Goal: Task Accomplishment & Management: Manage account settings

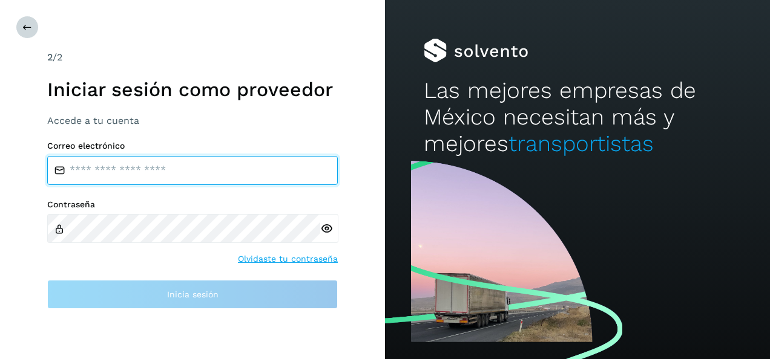
type input "**********"
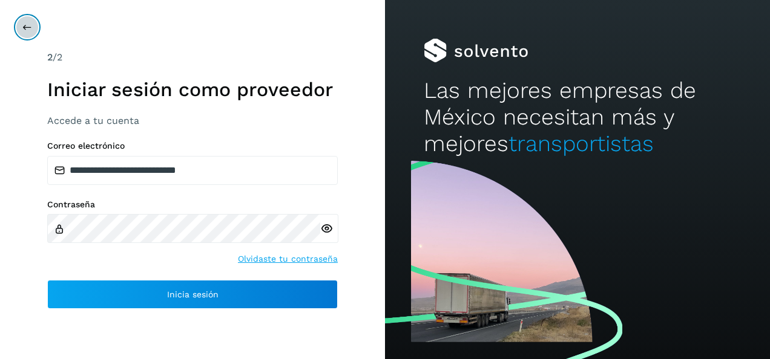
click at [26, 28] on icon at bounding box center [27, 27] width 10 height 10
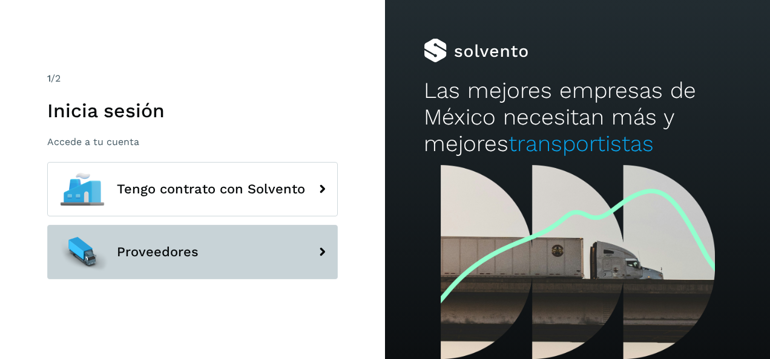
click at [162, 253] on span "Proveedores" at bounding box center [158, 252] width 82 height 15
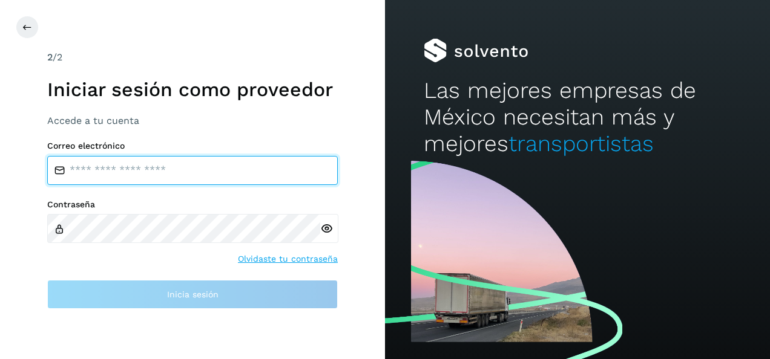
type input "**********"
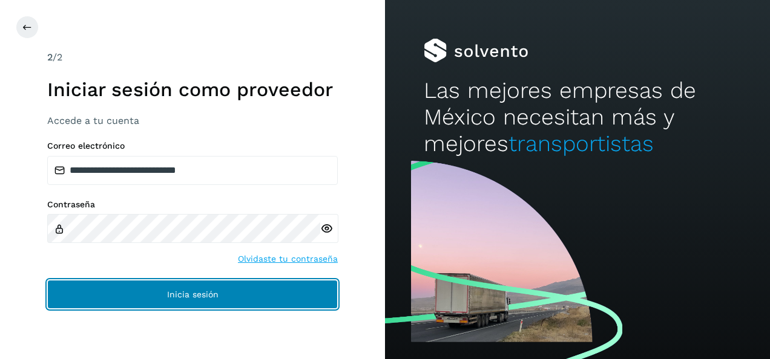
click at [194, 292] on span "Inicia sesión" at bounding box center [192, 294] width 51 height 8
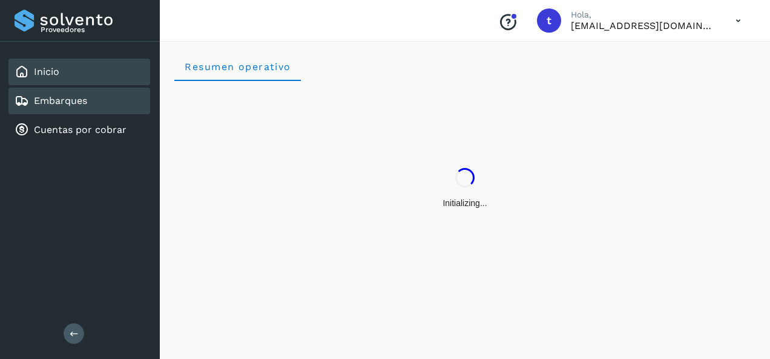
click at [75, 105] on link "Embarques" at bounding box center [60, 100] width 53 height 11
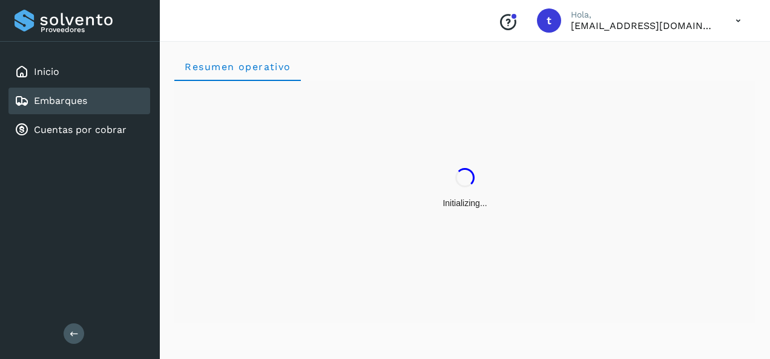
click at [75, 105] on link "Embarques" at bounding box center [60, 100] width 53 height 11
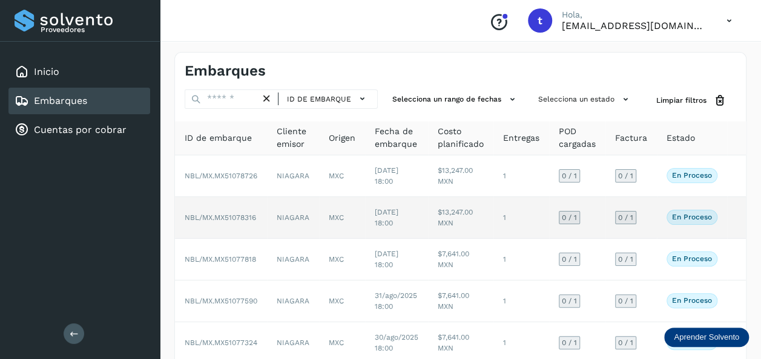
scroll to position [268, 0]
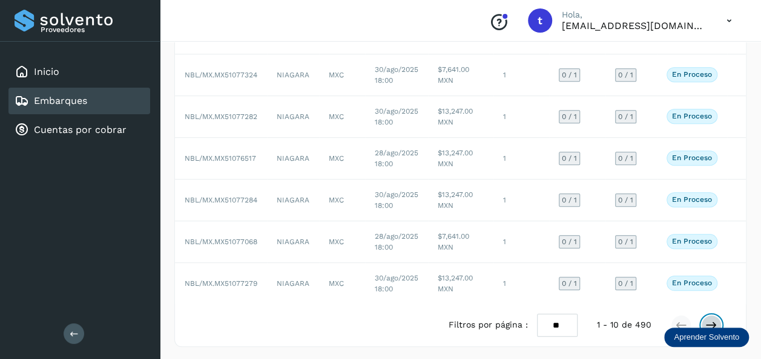
click at [709, 320] on icon at bounding box center [711, 325] width 12 height 12
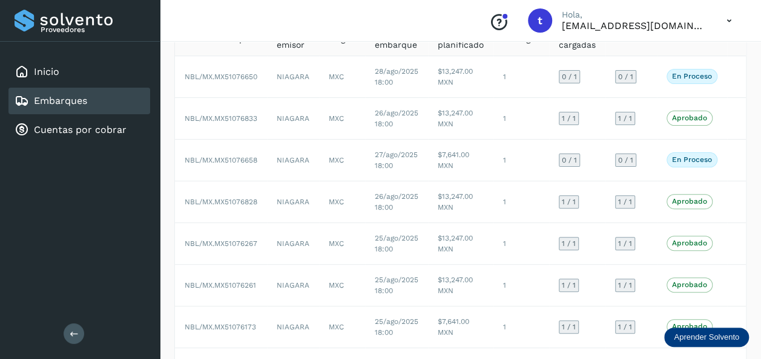
scroll to position [102, 0]
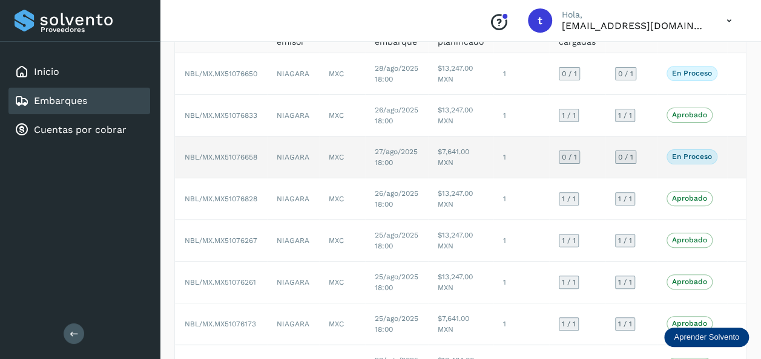
click at [736, 156] on td at bounding box center [736, 158] width 19 height 42
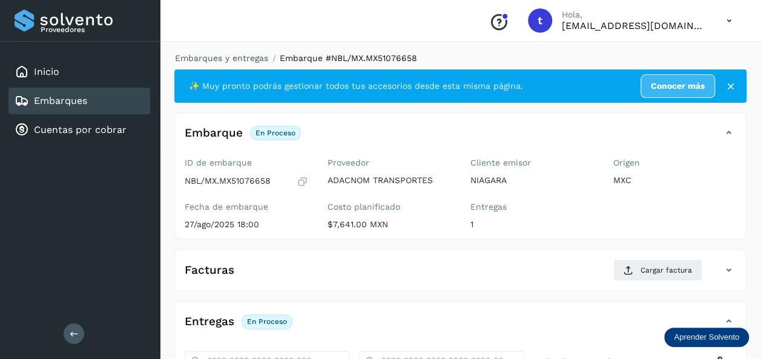
scroll to position [214, 0]
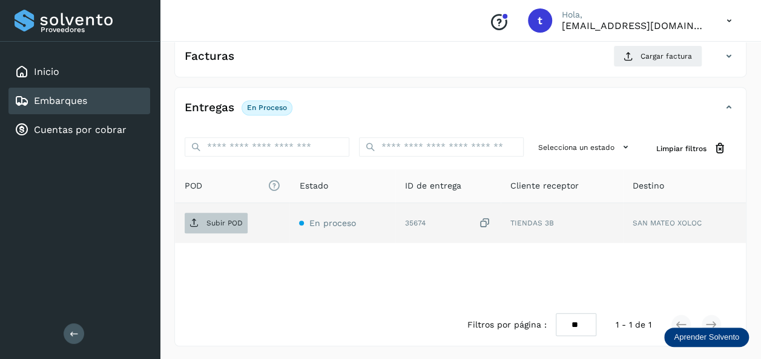
click at [231, 226] on p "Subir POD" at bounding box center [224, 223] width 36 height 8
click at [229, 223] on p "Subir POD" at bounding box center [224, 223] width 36 height 8
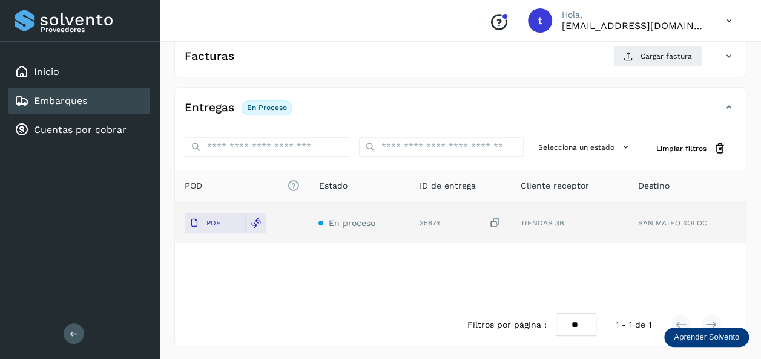
scroll to position [0, 0]
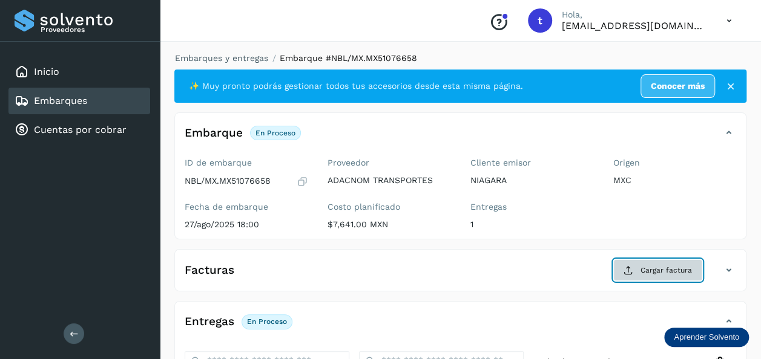
click at [641, 274] on span "Cargar factura" at bounding box center [665, 270] width 51 height 11
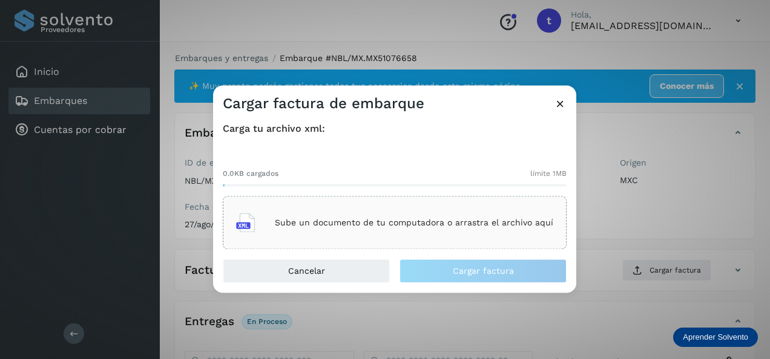
click at [375, 226] on p "Sube un documento de tu computadora o arrastra el archivo aquí" at bounding box center [414, 223] width 278 height 10
click at [395, 223] on p "Sube un documento de tu computadora o arrastra el archivo aquí" at bounding box center [414, 223] width 278 height 10
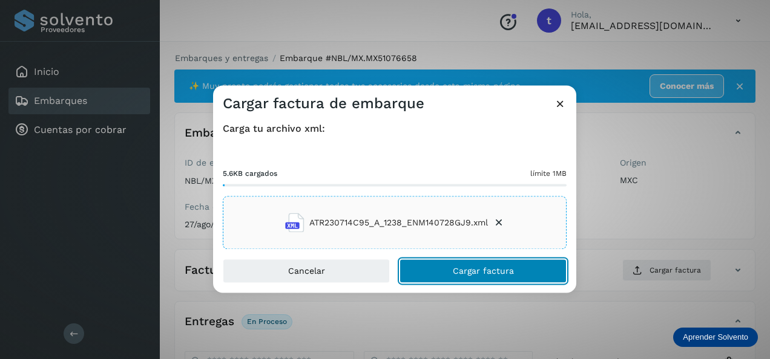
click at [444, 267] on button "Cargar factura" at bounding box center [482, 272] width 167 height 24
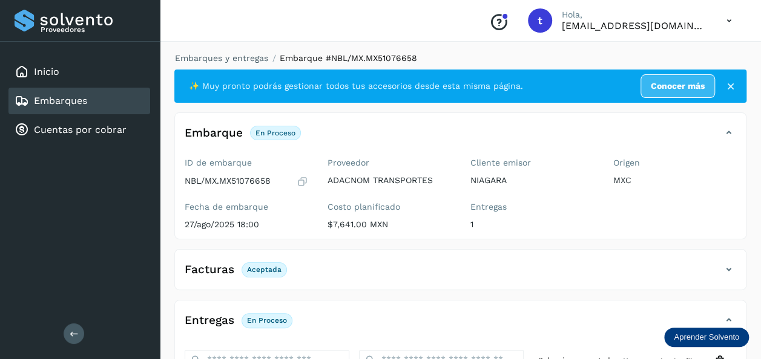
click at [79, 103] on link "Embarques" at bounding box center [60, 100] width 53 height 11
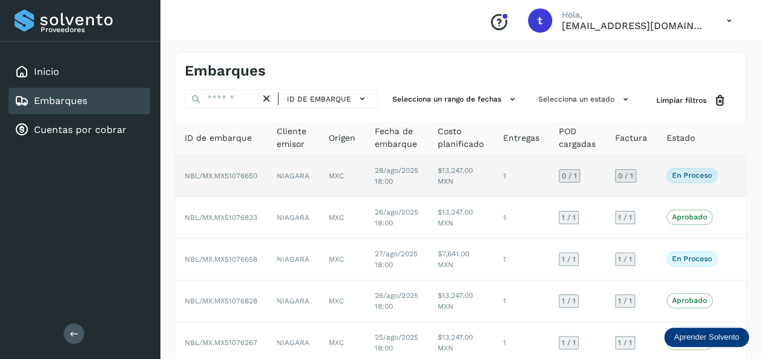
click at [733, 178] on td at bounding box center [736, 177] width 19 height 42
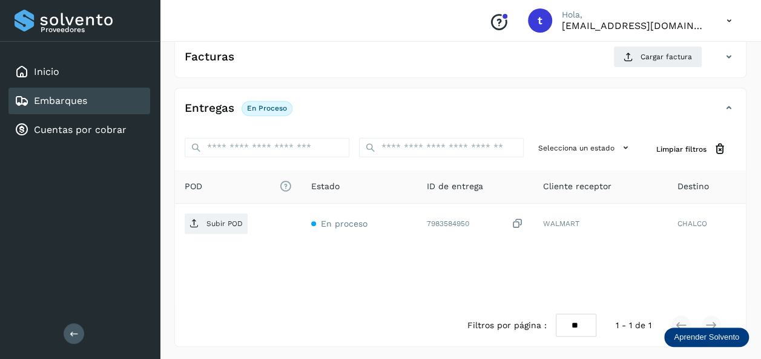
scroll to position [214, 0]
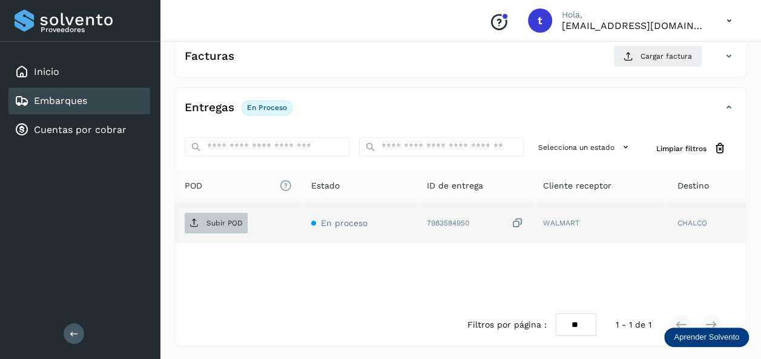
click at [228, 221] on p "Subir POD" at bounding box center [224, 223] width 36 height 8
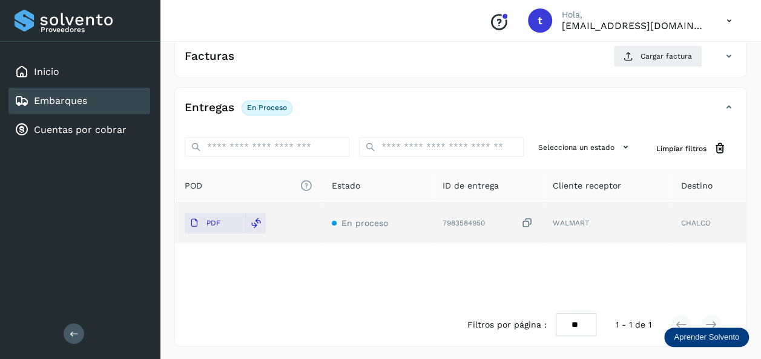
scroll to position [0, 0]
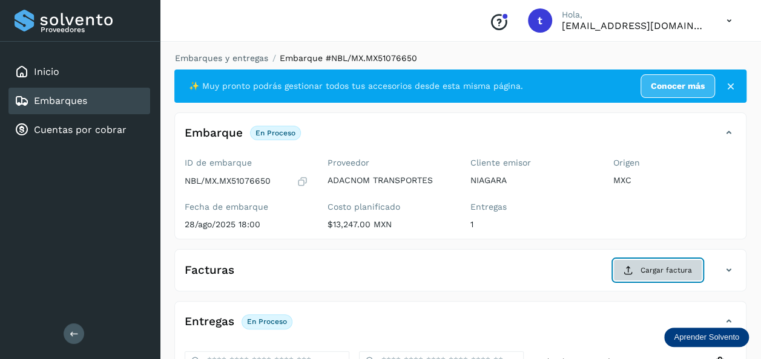
click at [646, 269] on span "Cargar factura" at bounding box center [665, 270] width 51 height 11
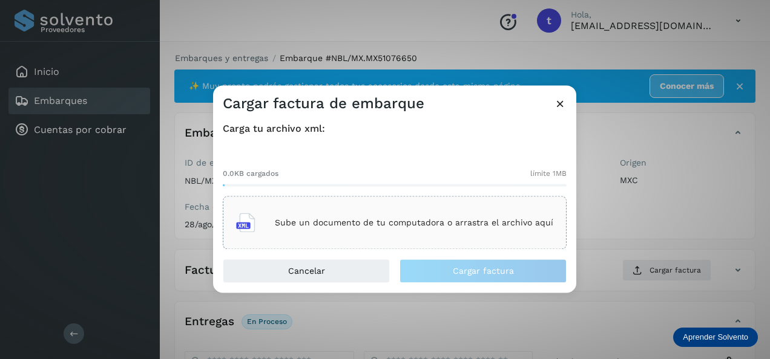
click at [393, 226] on p "Sube un documento de tu computadora o arrastra el archivo aquí" at bounding box center [414, 223] width 278 height 10
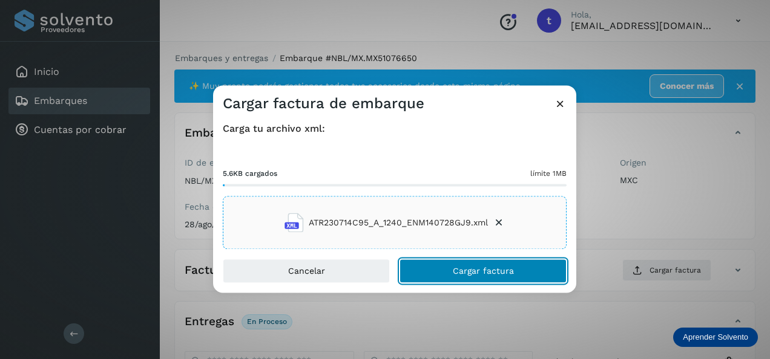
click at [447, 268] on button "Cargar factura" at bounding box center [482, 272] width 167 height 24
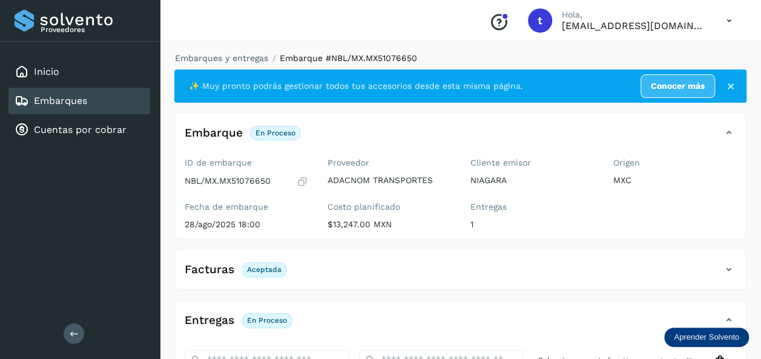
click at [73, 108] on div "Embarques" at bounding box center [79, 101] width 142 height 27
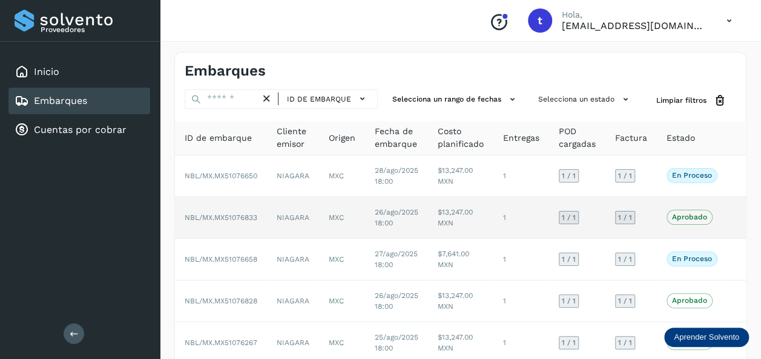
scroll to position [268, 0]
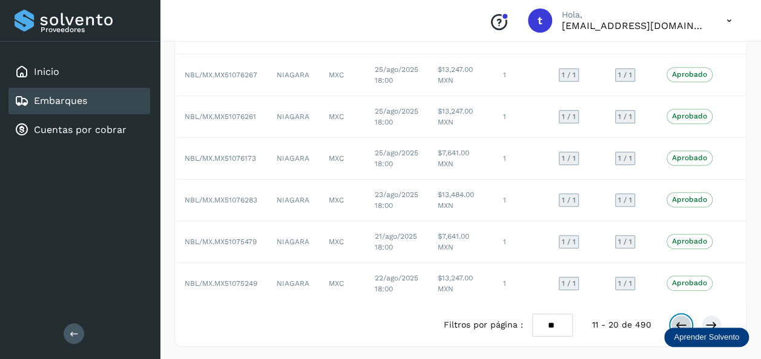
click at [677, 323] on icon at bounding box center [681, 325] width 12 height 12
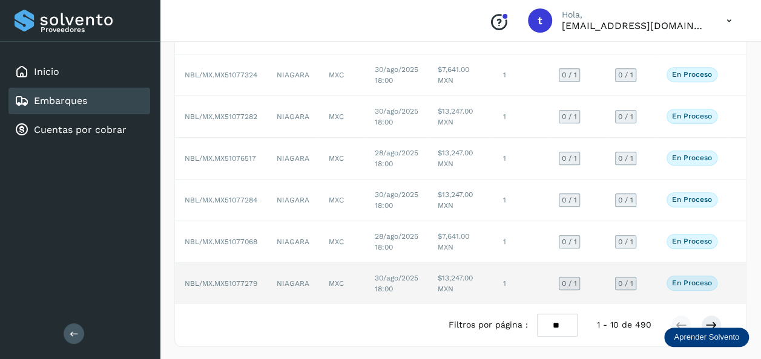
click at [732, 277] on td at bounding box center [736, 283] width 19 height 41
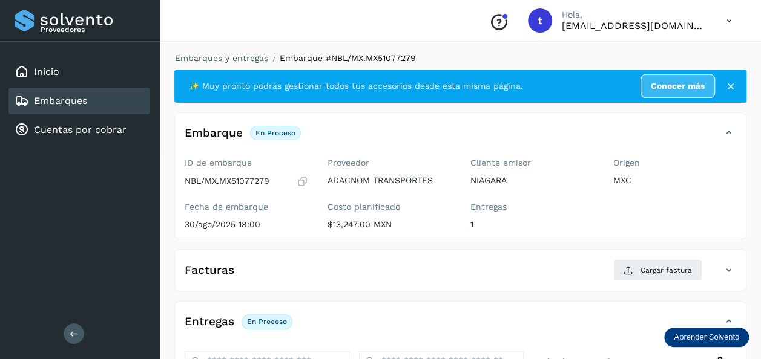
scroll to position [214, 0]
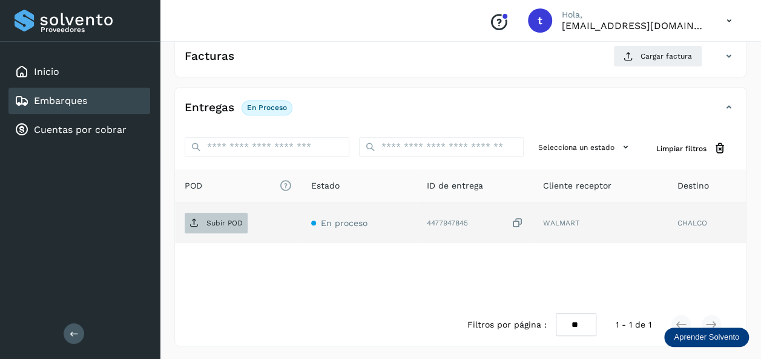
click at [217, 224] on p "Subir POD" at bounding box center [224, 223] width 36 height 8
click at [221, 226] on span "Subir POD" at bounding box center [216, 223] width 63 height 19
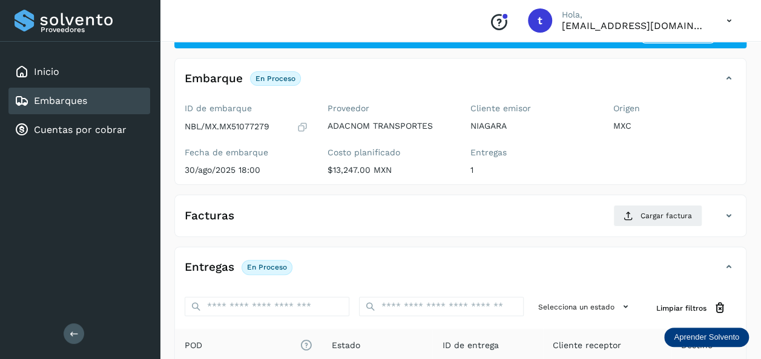
scroll to position [0, 0]
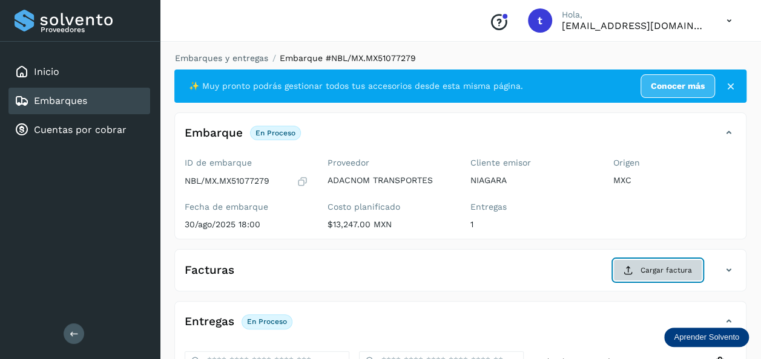
click at [662, 269] on span "Cargar factura" at bounding box center [665, 270] width 51 height 11
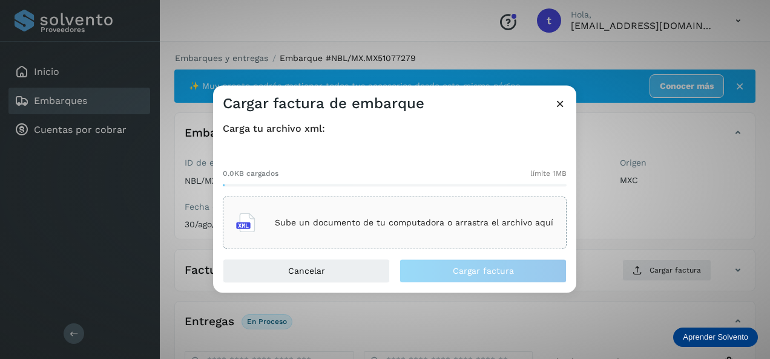
click at [424, 219] on p "Sube un documento de tu computadora o arrastra el archivo aquí" at bounding box center [414, 223] width 278 height 10
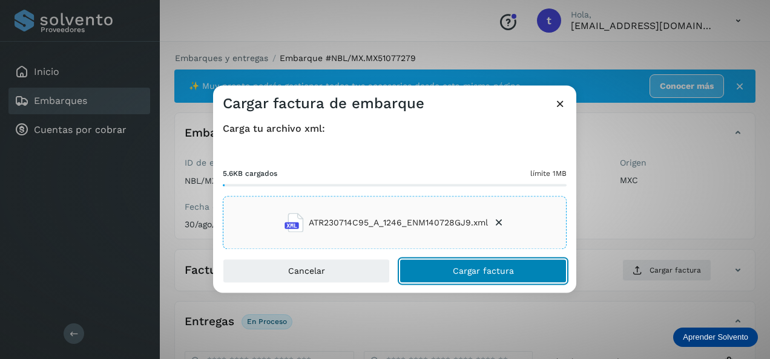
click at [472, 275] on span "Cargar factura" at bounding box center [483, 271] width 61 height 8
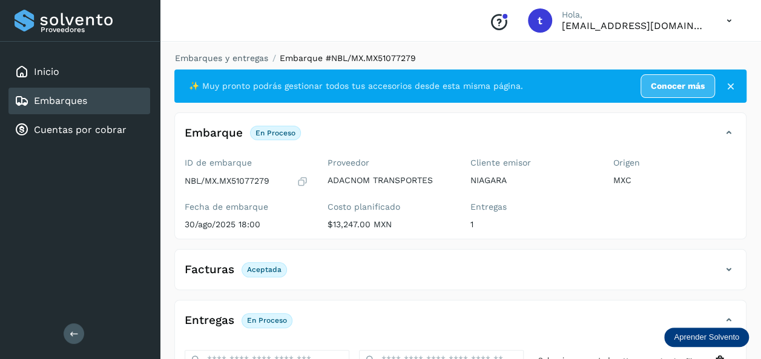
scroll to position [213, 0]
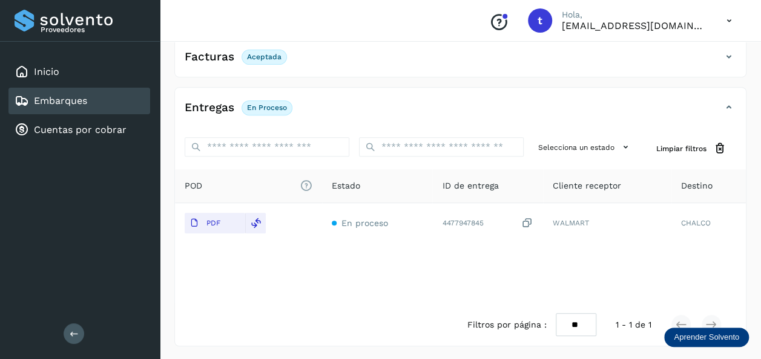
click at [73, 99] on link "Embarques" at bounding box center [60, 100] width 53 height 11
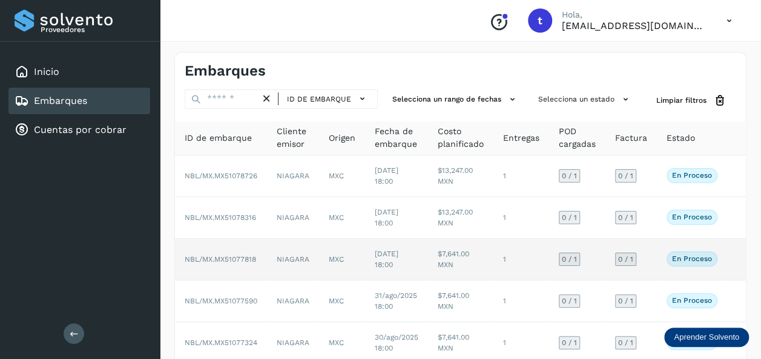
scroll to position [268, 0]
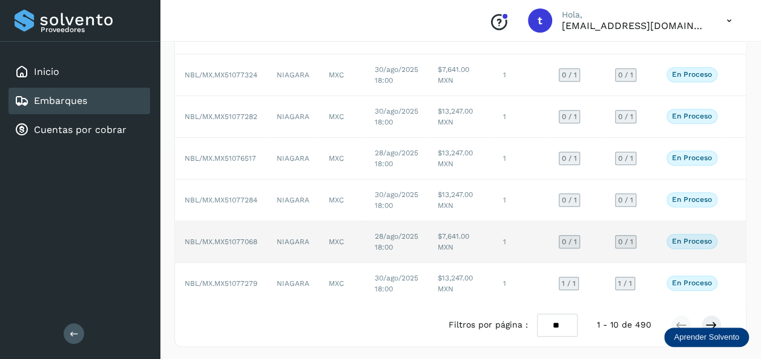
click at [725, 240] on td "En proceso Verifica el estado de la factura o entregas asociadas a este embarque" at bounding box center [692, 242] width 70 height 42
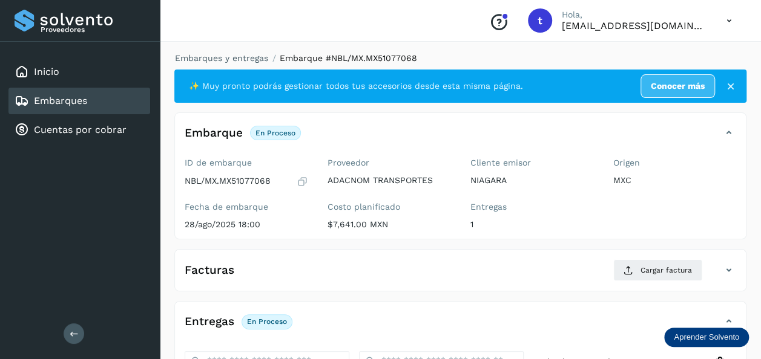
scroll to position [214, 0]
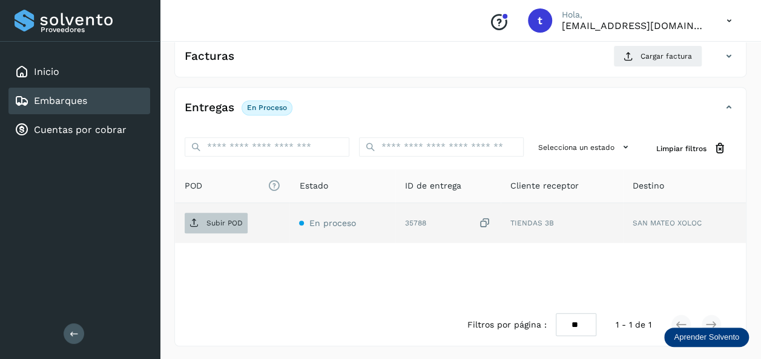
click at [217, 223] on p "Subir POD" at bounding box center [224, 223] width 36 height 8
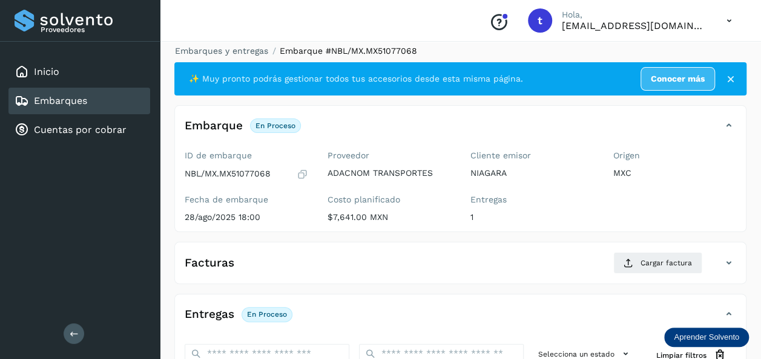
scroll to position [0, 0]
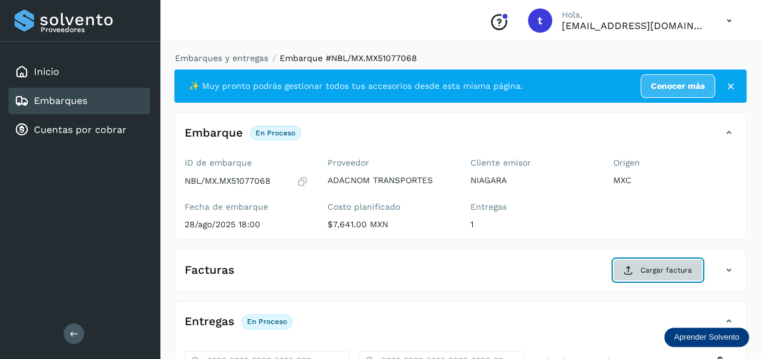
click at [644, 272] on span "Cargar factura" at bounding box center [665, 270] width 51 height 11
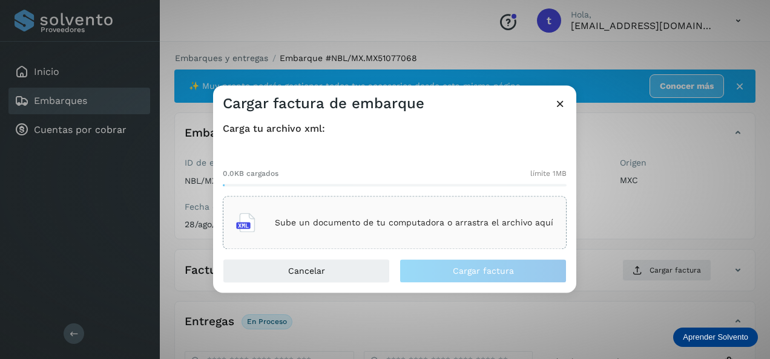
click at [374, 221] on p "Sube un documento de tu computadora o arrastra el archivo aquí" at bounding box center [414, 223] width 278 height 10
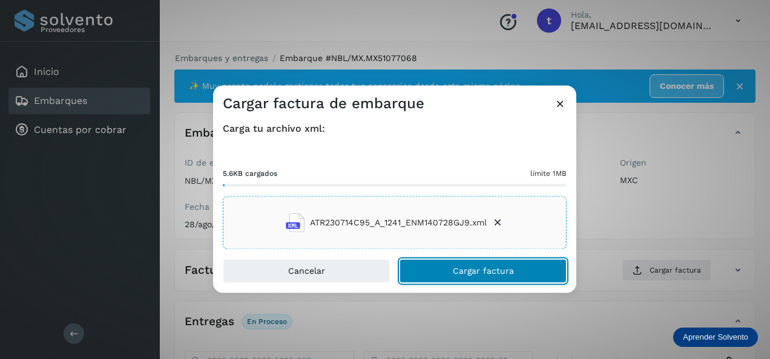
click at [457, 266] on button "Cargar factura" at bounding box center [482, 272] width 167 height 24
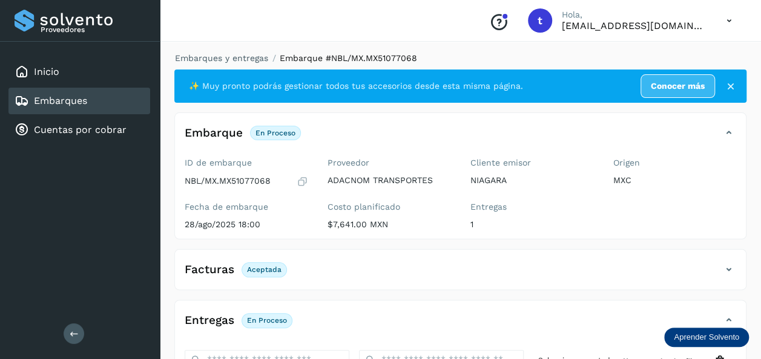
click at [96, 97] on div "Embarques" at bounding box center [79, 101] width 142 height 27
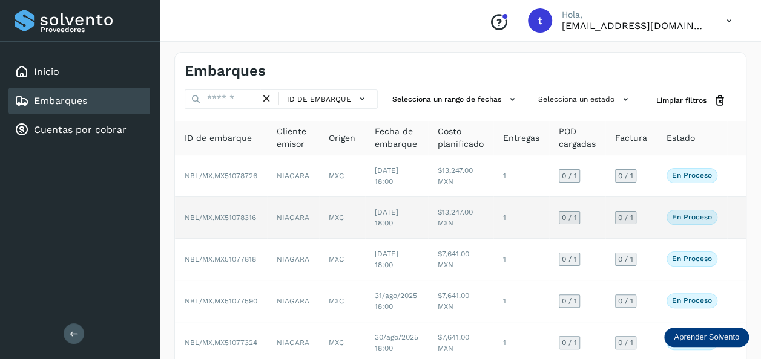
scroll to position [268, 0]
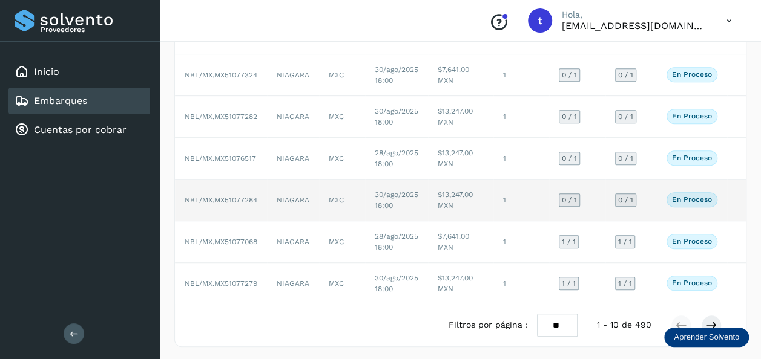
click at [731, 197] on td at bounding box center [736, 201] width 19 height 42
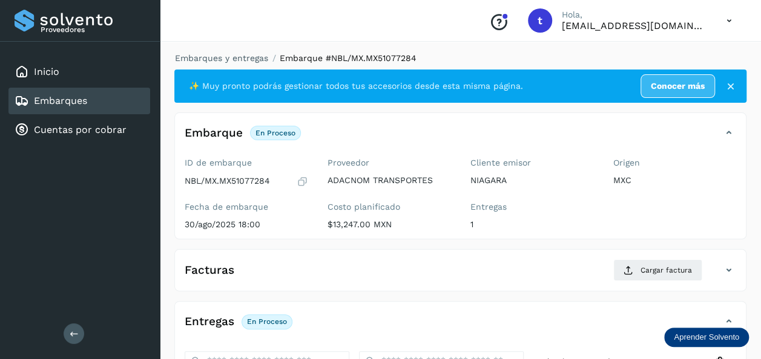
scroll to position [214, 0]
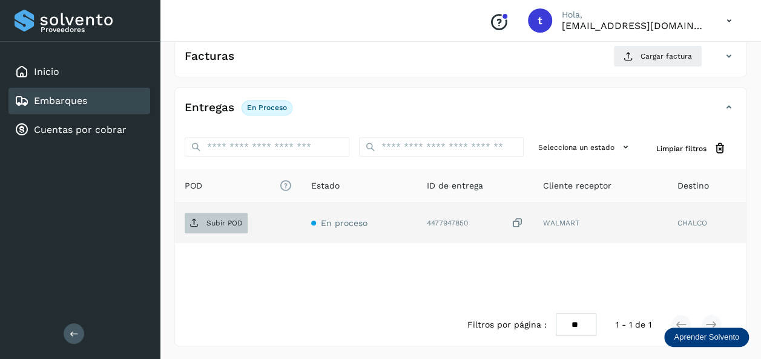
click at [226, 225] on p "Subir POD" at bounding box center [224, 223] width 36 height 8
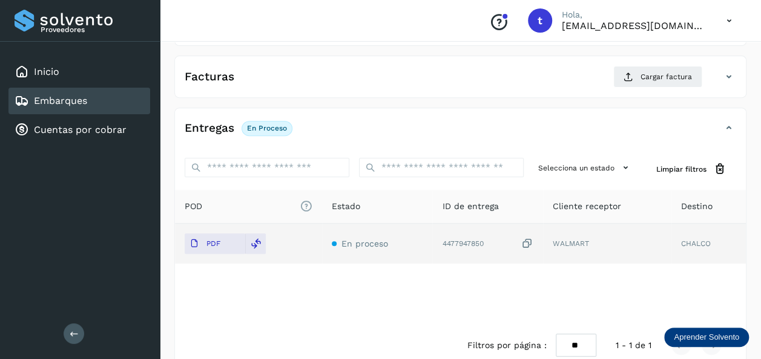
scroll to position [0, 0]
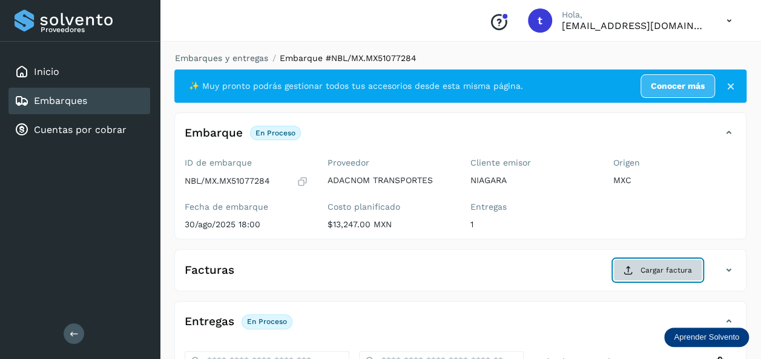
click at [663, 269] on span "Cargar factura" at bounding box center [665, 270] width 51 height 11
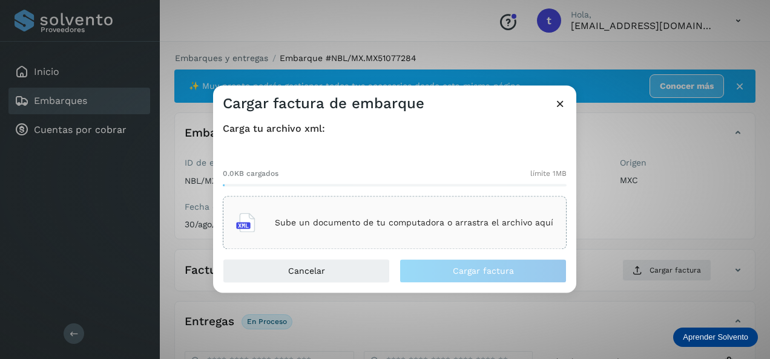
click at [401, 207] on div "Sube un documento de tu computadora o arrastra el archivo aquí" at bounding box center [394, 223] width 317 height 33
click at [392, 215] on div "Sube un documento de tu computadora o arrastra el archivo aquí" at bounding box center [394, 223] width 317 height 33
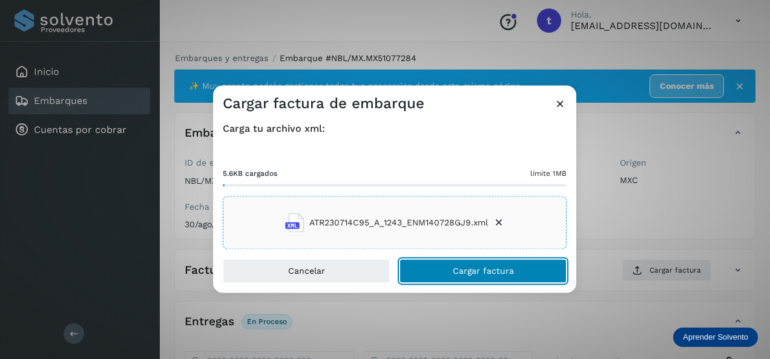
click at [474, 270] on span "Cargar factura" at bounding box center [483, 271] width 61 height 8
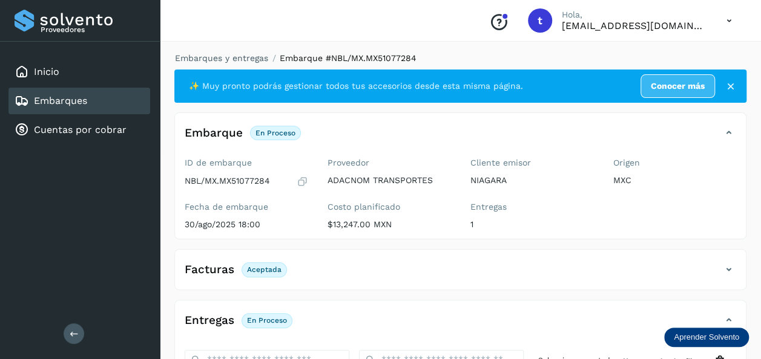
click at [83, 96] on link "Embarques" at bounding box center [60, 100] width 53 height 11
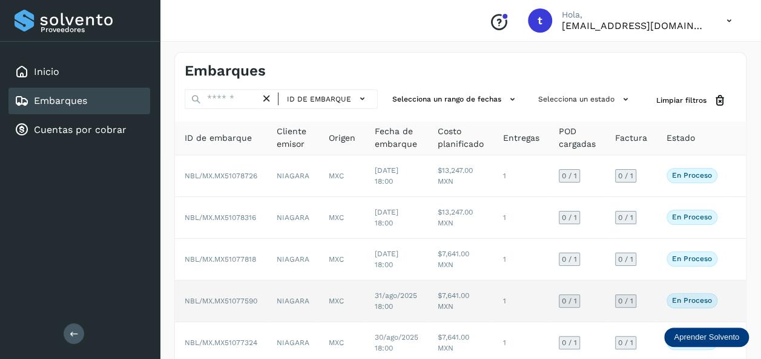
scroll to position [268, 0]
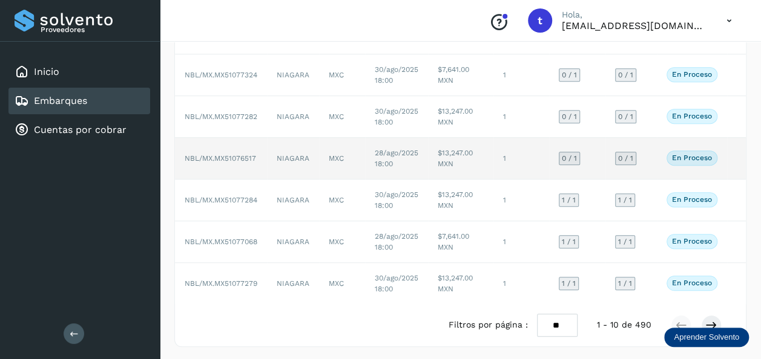
click at [733, 155] on td at bounding box center [736, 159] width 19 height 42
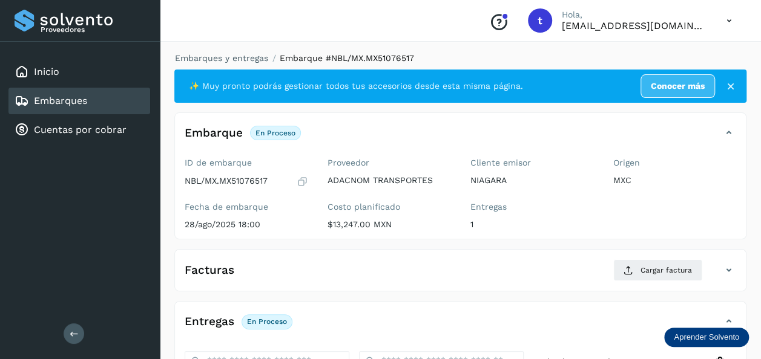
scroll to position [214, 0]
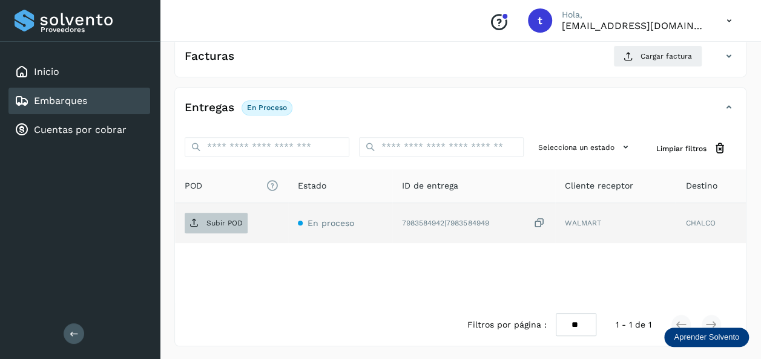
click at [223, 224] on p "Subir POD" at bounding box center [224, 223] width 36 height 8
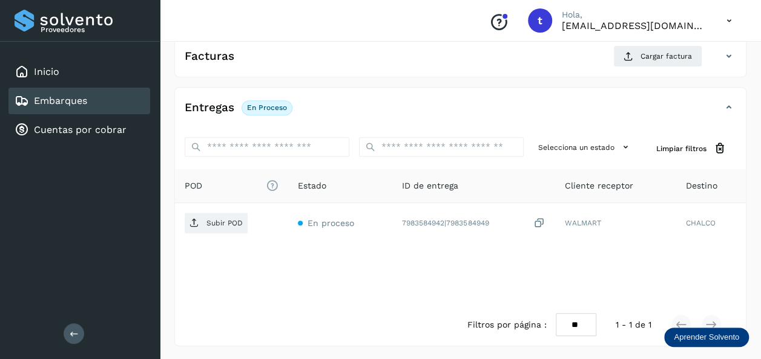
scroll to position [0, 0]
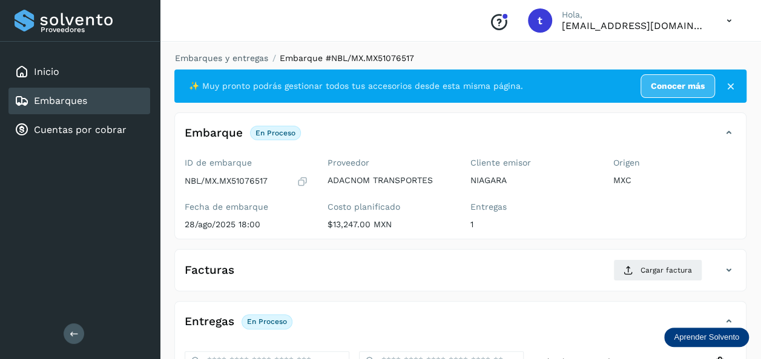
click at [113, 103] on div "Embarques" at bounding box center [79, 101] width 142 height 27
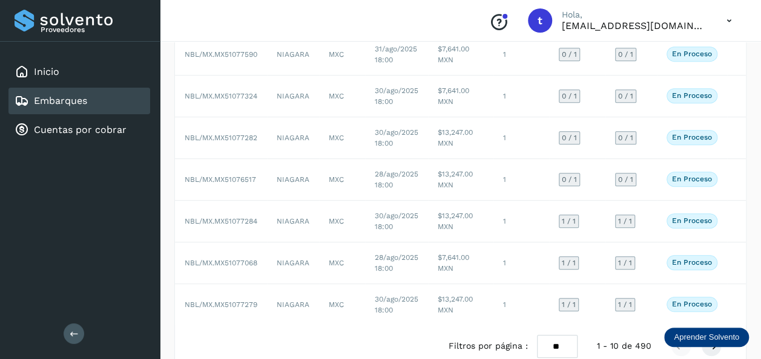
scroll to position [247, 0]
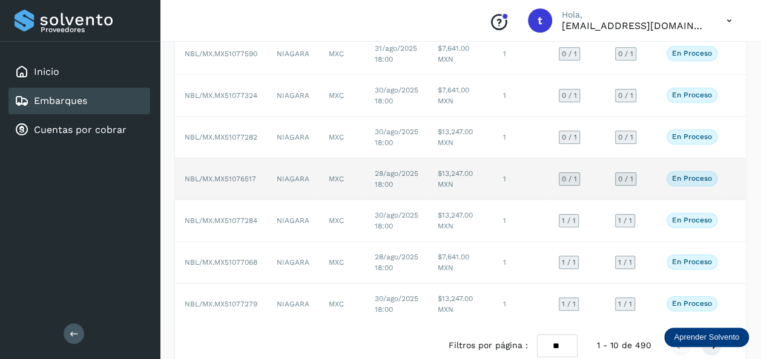
click at [730, 180] on td at bounding box center [736, 180] width 19 height 42
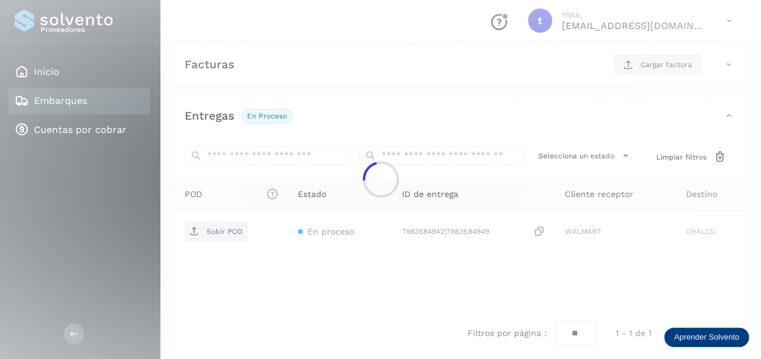
scroll to position [214, 0]
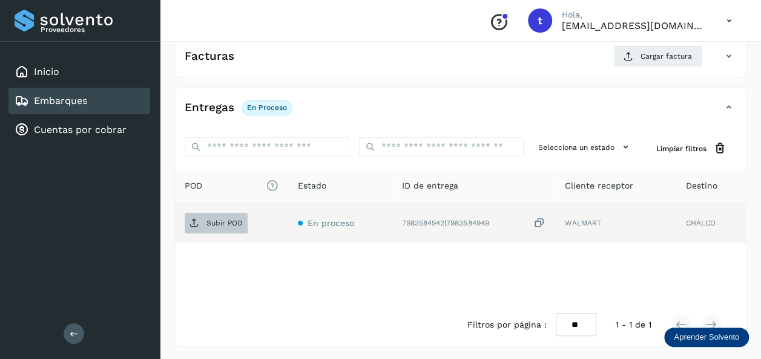
click at [232, 228] on span "Subir POD" at bounding box center [216, 223] width 63 height 19
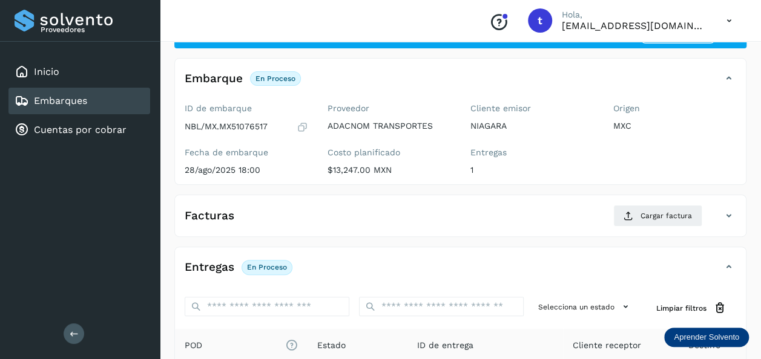
scroll to position [0, 0]
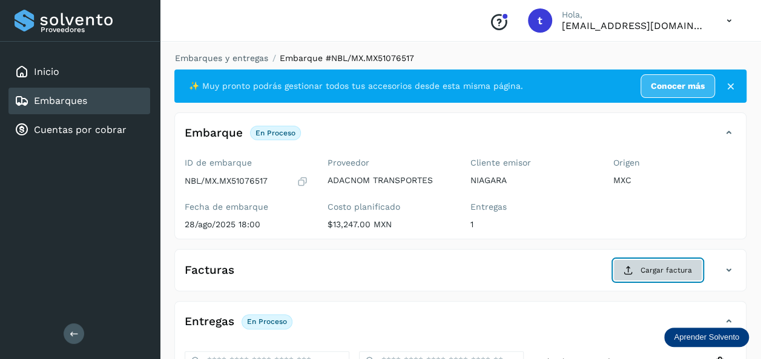
click at [651, 265] on span "Cargar factura" at bounding box center [665, 270] width 51 height 11
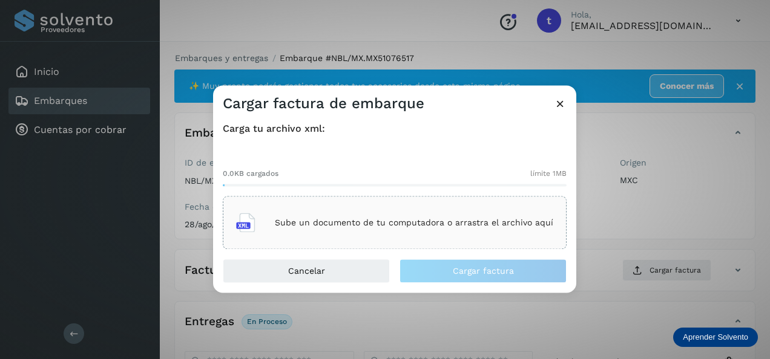
click at [394, 223] on p "Sube un documento de tu computadora o arrastra el archivo aquí" at bounding box center [414, 223] width 278 height 10
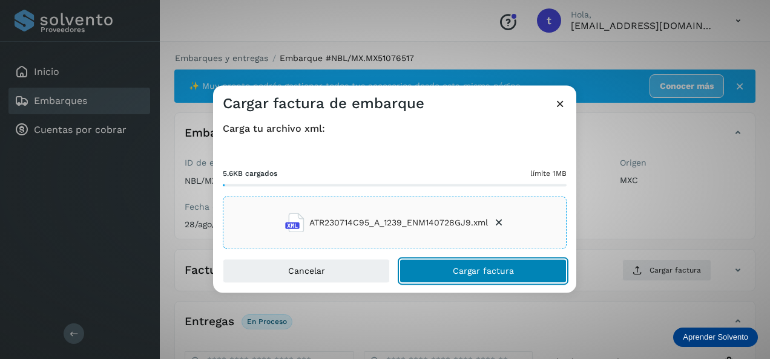
click at [451, 268] on button "Cargar factura" at bounding box center [482, 272] width 167 height 24
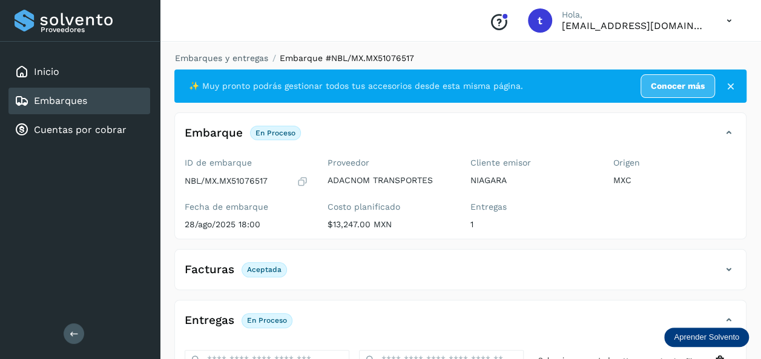
click at [114, 106] on div "Embarques" at bounding box center [79, 101] width 142 height 27
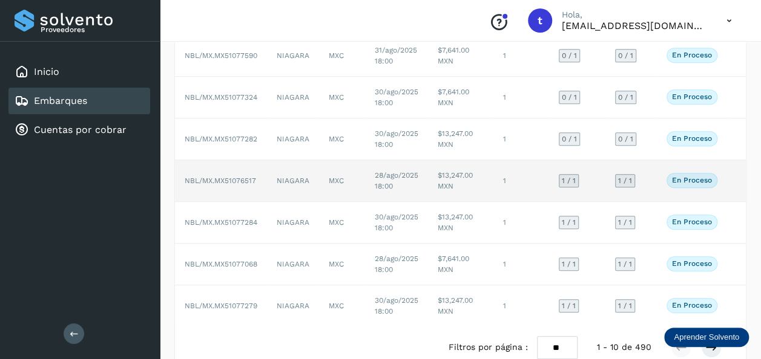
scroll to position [245, 0]
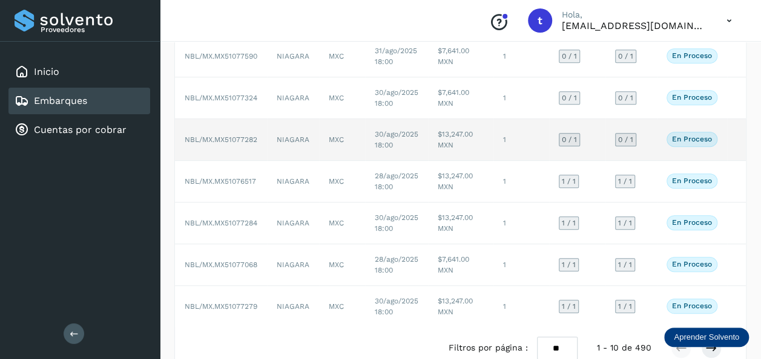
click at [735, 142] on td at bounding box center [736, 140] width 19 height 42
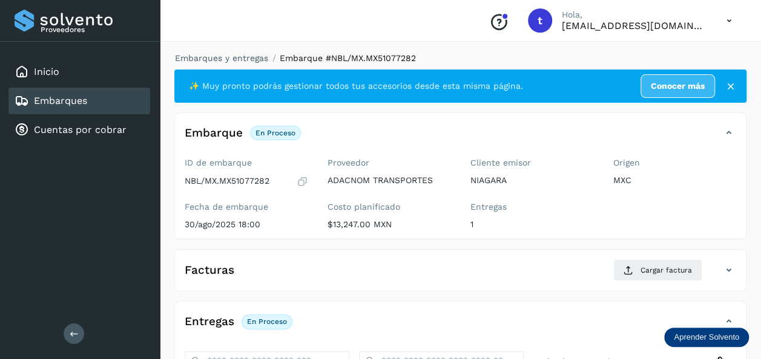
scroll to position [214, 0]
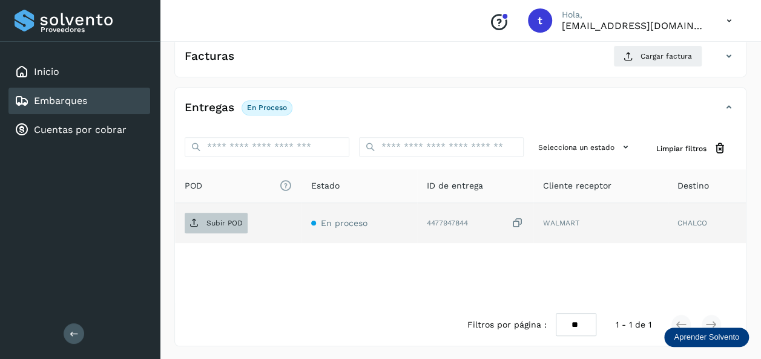
click at [227, 220] on p "Subir POD" at bounding box center [224, 223] width 36 height 8
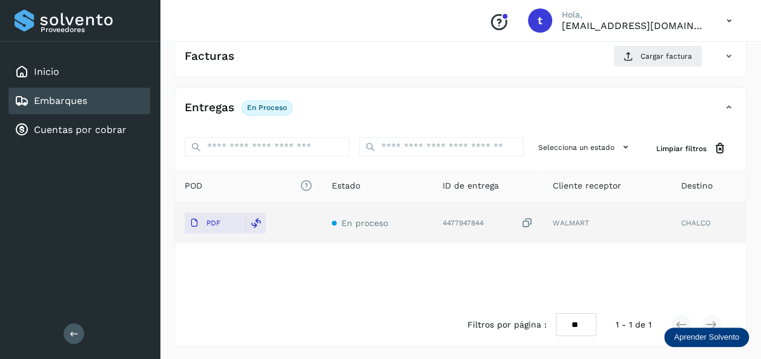
scroll to position [0, 0]
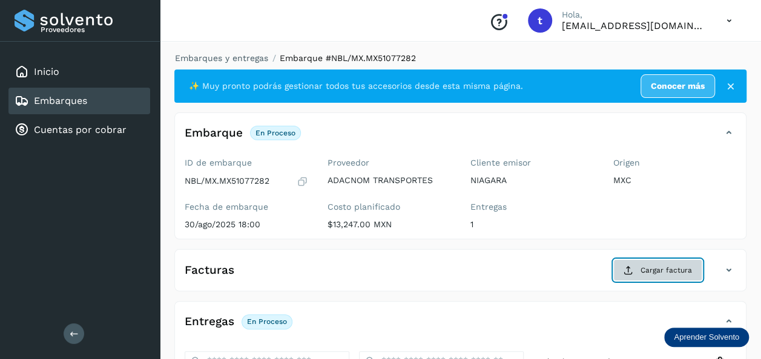
click at [636, 271] on button "Cargar factura" at bounding box center [657, 271] width 89 height 22
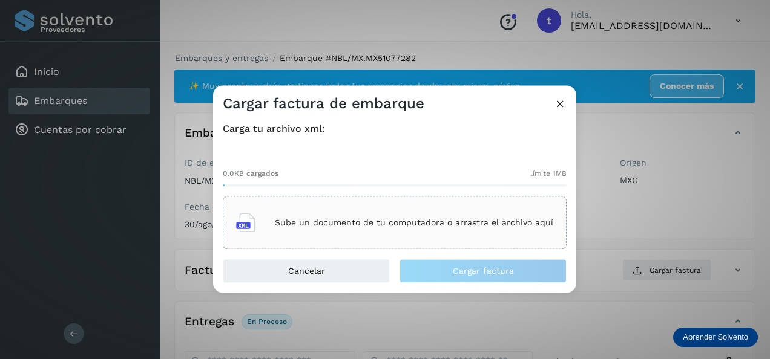
click at [367, 214] on div "Sube un documento de tu computadora o arrastra el archivo aquí" at bounding box center [394, 223] width 317 height 33
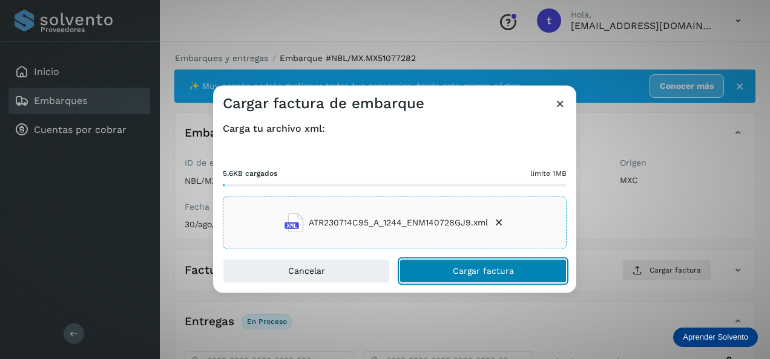
click at [477, 267] on span "Cargar factura" at bounding box center [483, 271] width 61 height 8
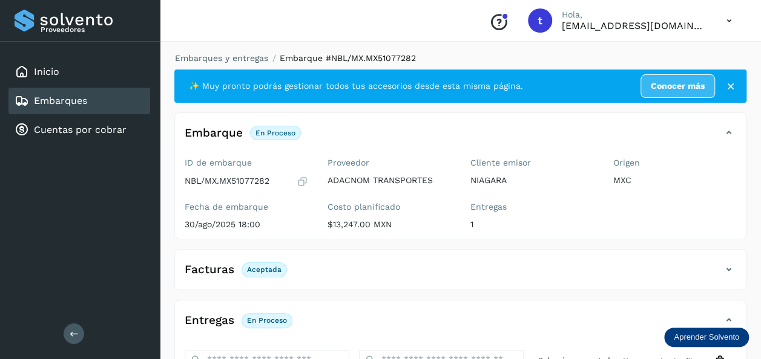
click at [73, 106] on link "Embarques" at bounding box center [60, 100] width 53 height 11
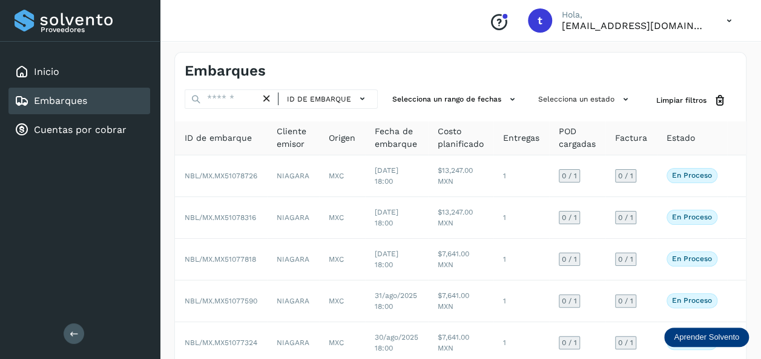
scroll to position [186, 0]
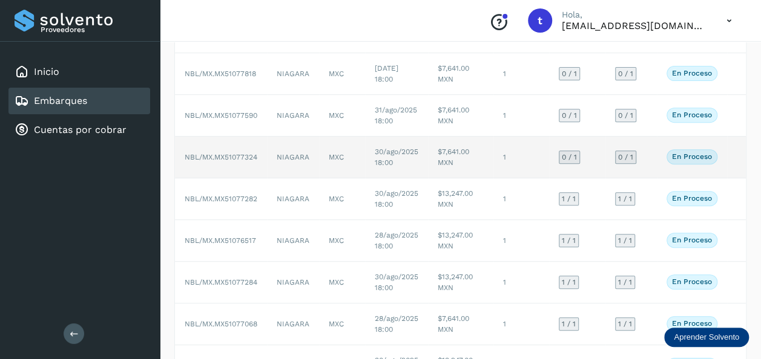
click at [727, 156] on td at bounding box center [736, 158] width 19 height 42
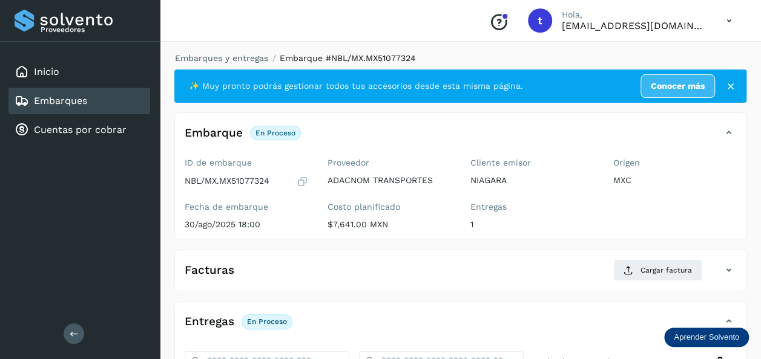
scroll to position [214, 0]
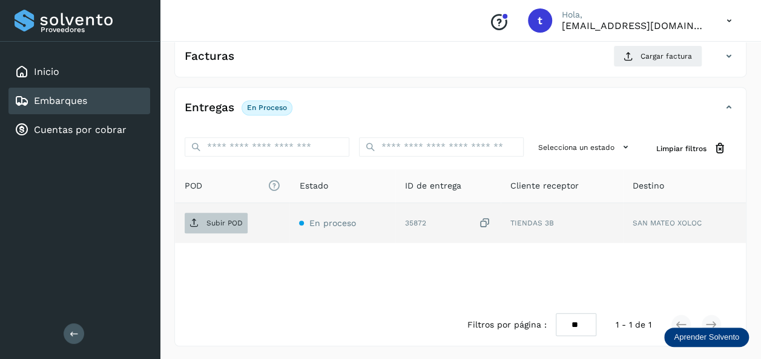
click at [220, 224] on p "Subir POD" at bounding box center [224, 223] width 36 height 8
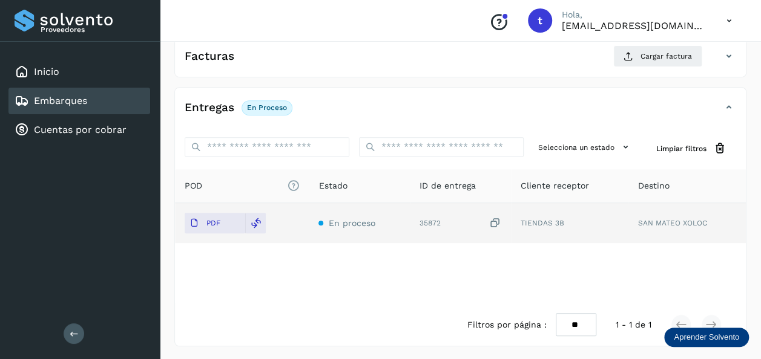
scroll to position [0, 0]
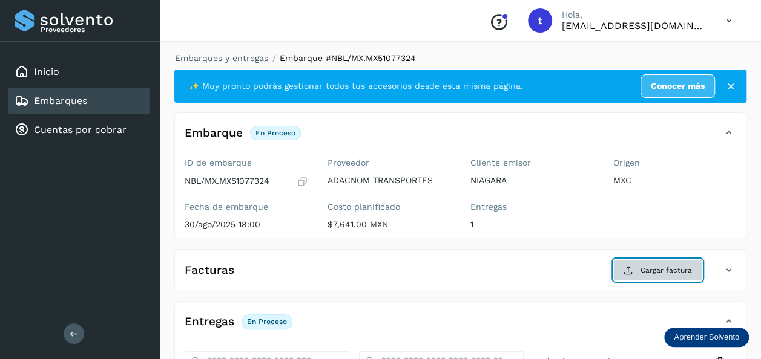
click at [647, 274] on span "Cargar factura" at bounding box center [665, 270] width 51 height 11
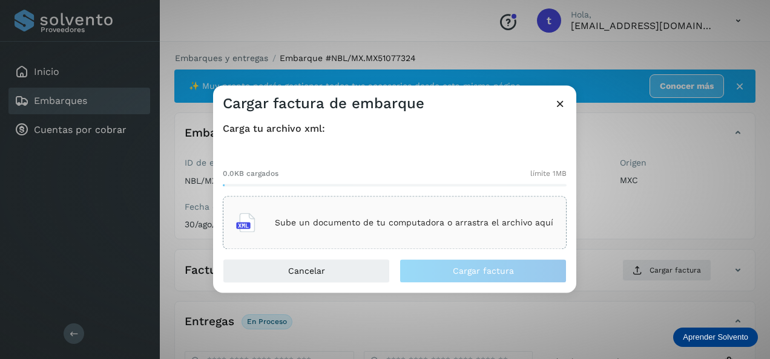
click at [444, 222] on p "Sube un documento de tu computadora o arrastra el archivo aquí" at bounding box center [414, 223] width 278 height 10
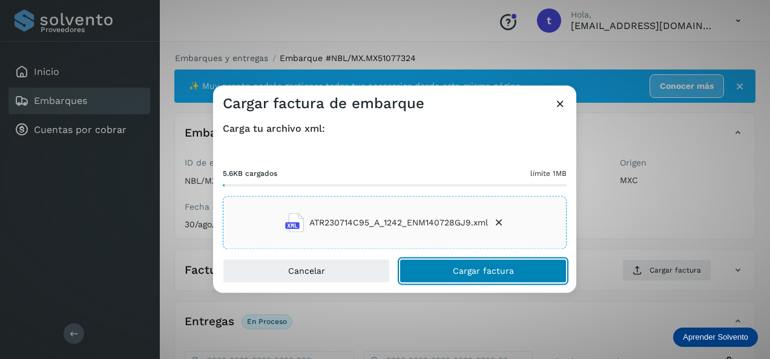
click at [470, 267] on span "Cargar factura" at bounding box center [483, 271] width 61 height 8
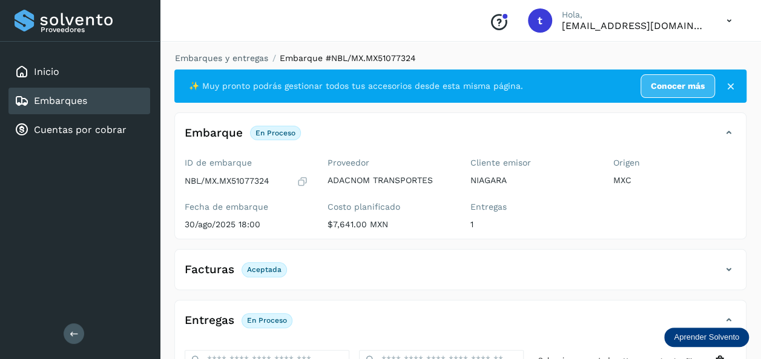
click at [98, 110] on div "Embarques" at bounding box center [79, 101] width 142 height 27
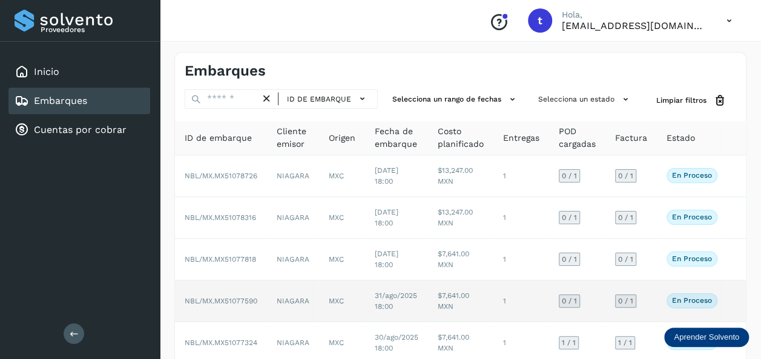
click at [724, 295] on td "En proceso Verifica el estado de la factura o entregas asociadas a este embarque" at bounding box center [692, 302] width 70 height 42
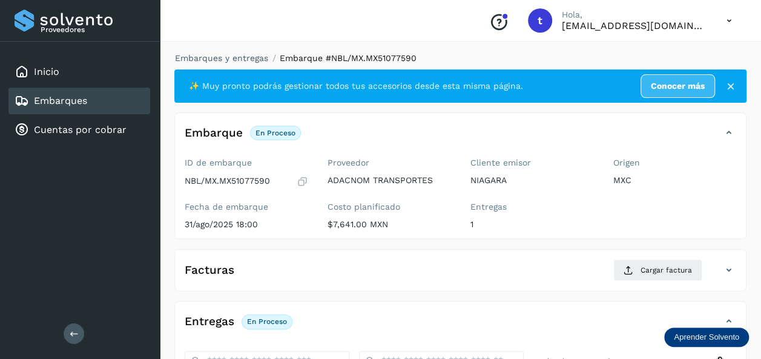
scroll to position [214, 0]
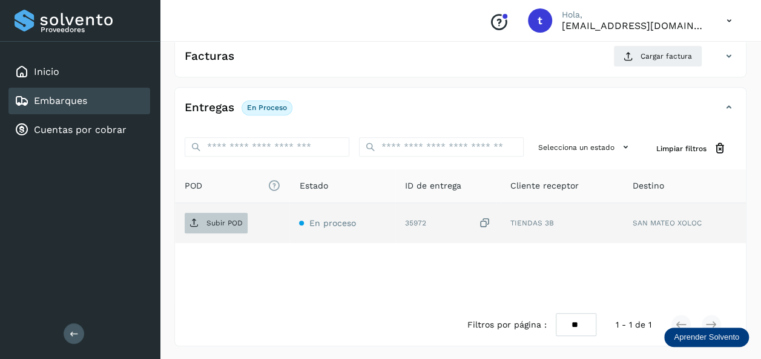
click at [215, 226] on p "Subir POD" at bounding box center [224, 223] width 36 height 8
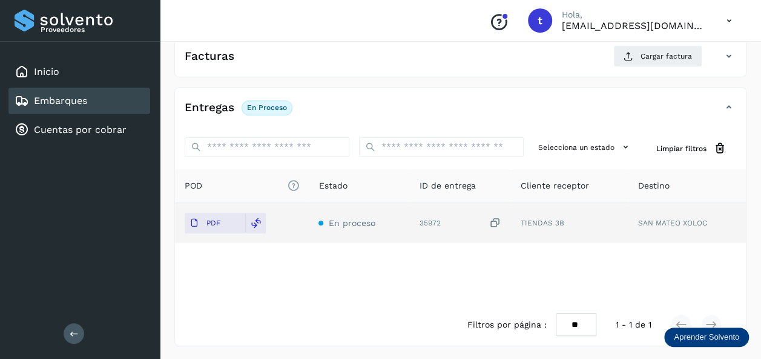
scroll to position [0, 0]
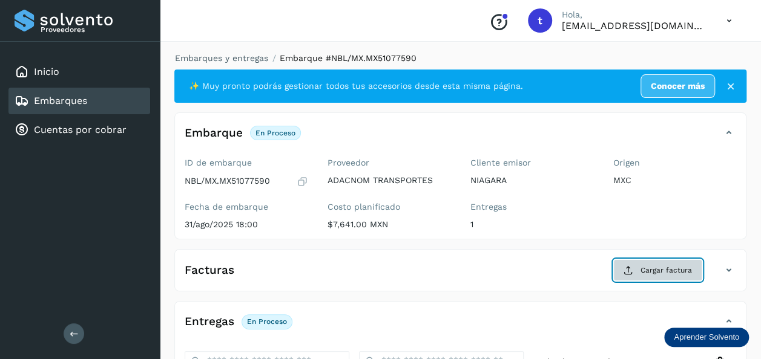
click at [657, 269] on span "Cargar factura" at bounding box center [665, 270] width 51 height 11
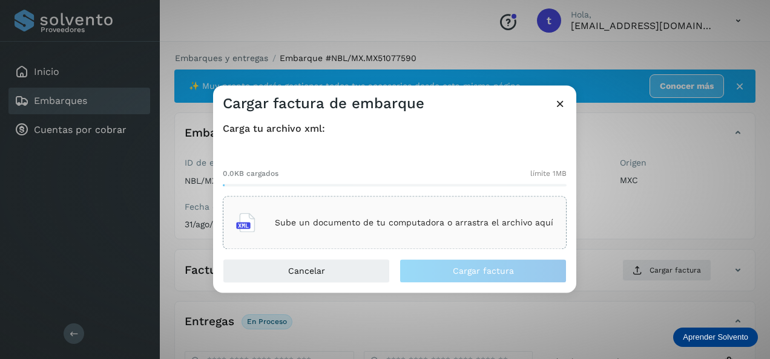
click at [379, 221] on p "Sube un documento de tu computadora o arrastra el archivo aquí" at bounding box center [414, 223] width 278 height 10
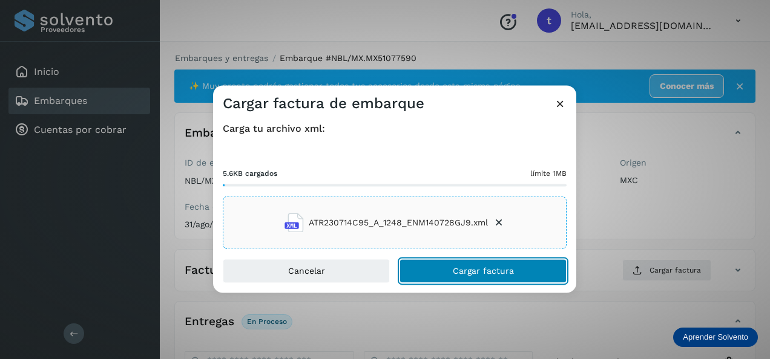
click at [469, 267] on span "Cargar factura" at bounding box center [483, 271] width 61 height 8
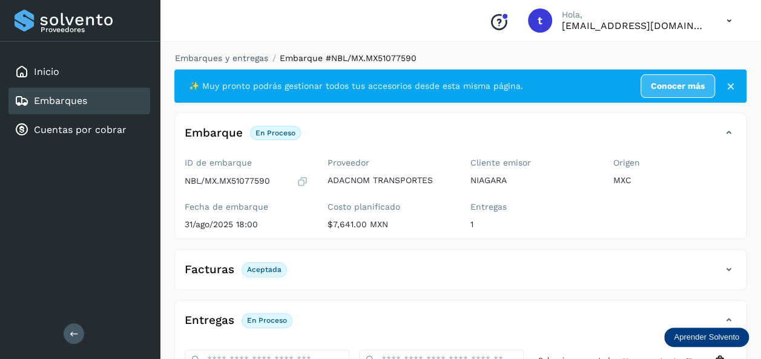
click at [84, 99] on link "Embarques" at bounding box center [60, 100] width 53 height 11
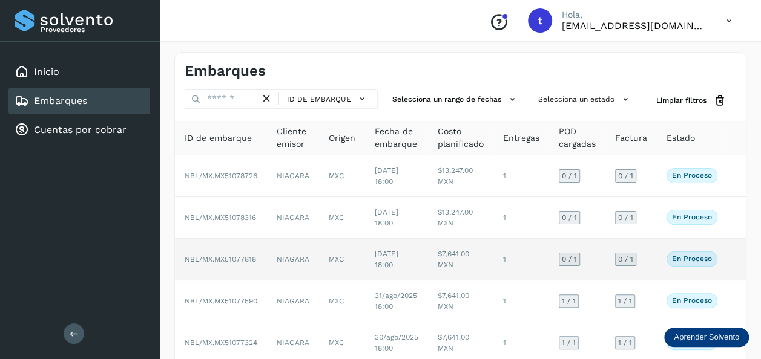
click at [724, 264] on td "En proceso Verifica el estado de la factura o entregas asociadas a este embarque" at bounding box center [692, 260] width 70 height 42
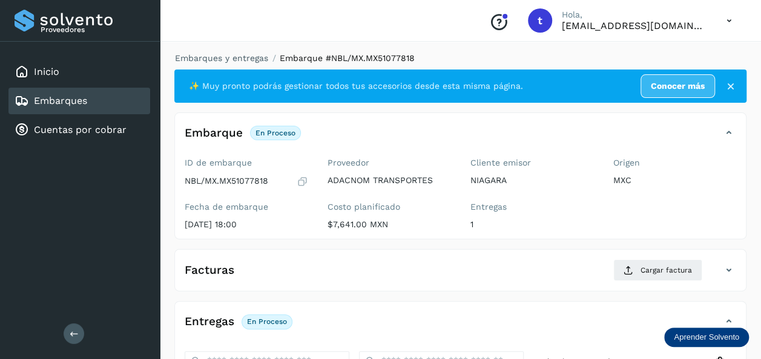
scroll to position [214, 0]
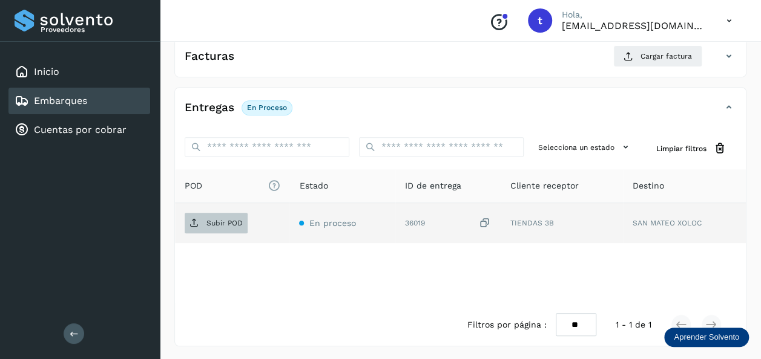
click at [228, 219] on p "Subir POD" at bounding box center [224, 223] width 36 height 8
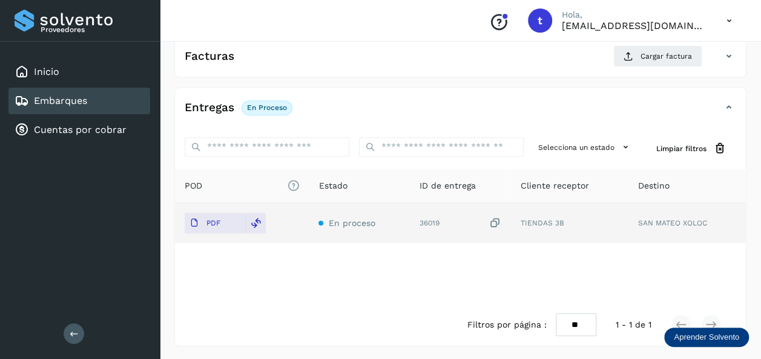
scroll to position [0, 0]
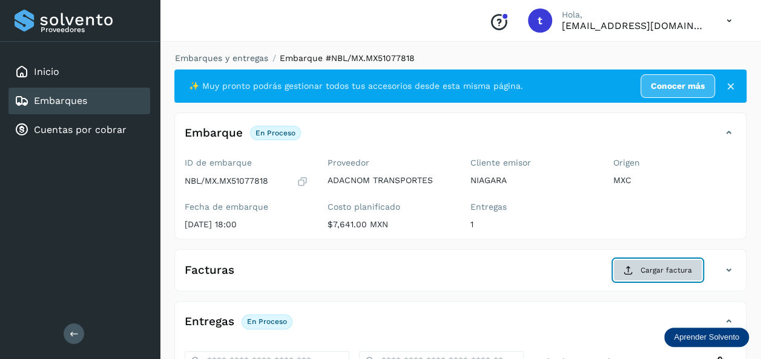
click at [652, 272] on span "Cargar factura" at bounding box center [665, 270] width 51 height 11
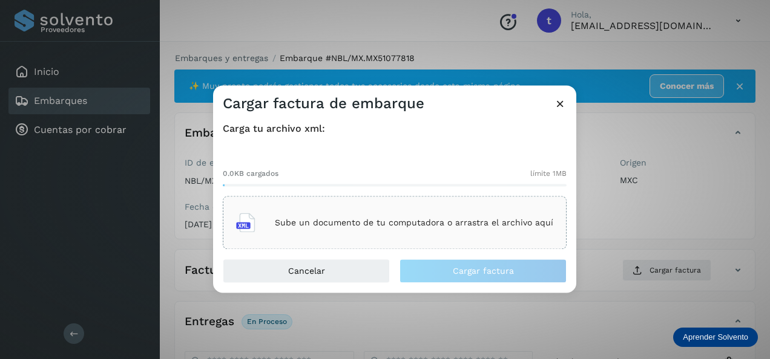
click at [410, 220] on p "Sube un documento de tu computadora o arrastra el archivo aquí" at bounding box center [414, 223] width 278 height 10
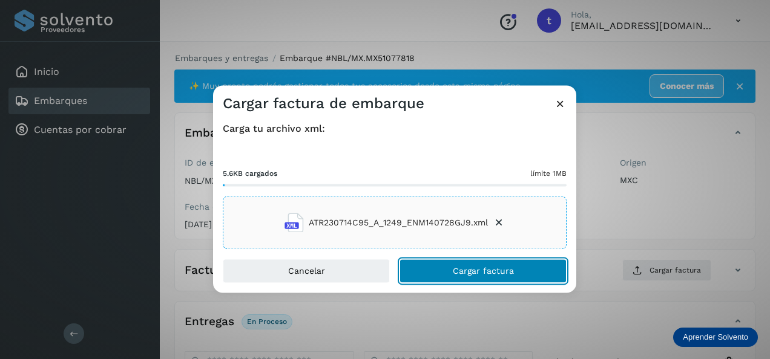
click at [489, 265] on button "Cargar factura" at bounding box center [482, 272] width 167 height 24
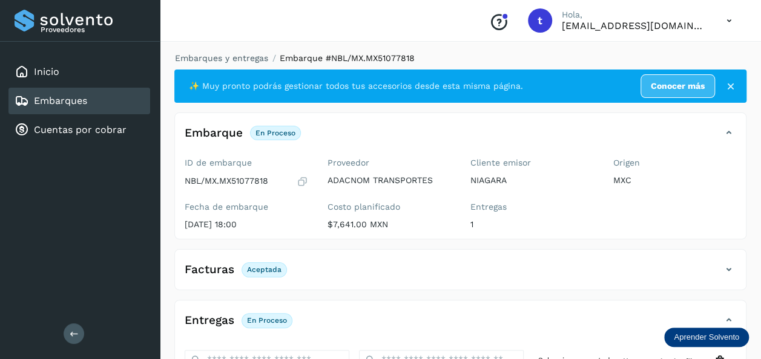
click at [82, 102] on link "Embarques" at bounding box center [60, 100] width 53 height 11
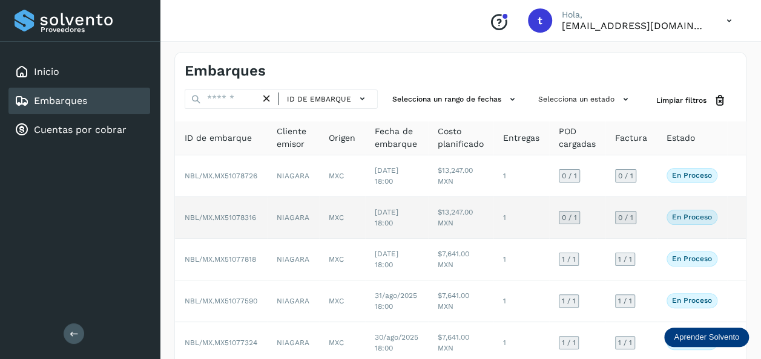
click at [736, 216] on td at bounding box center [736, 218] width 19 height 42
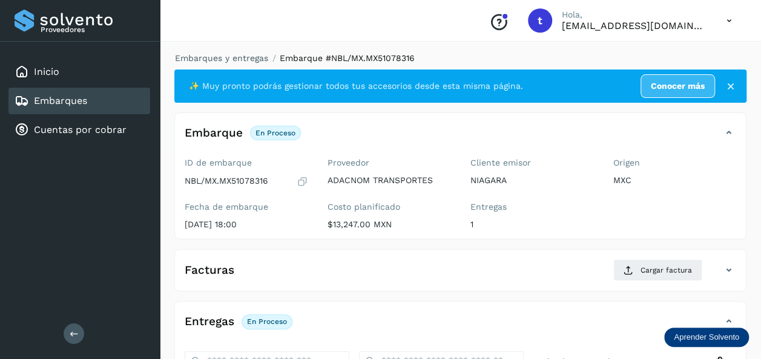
scroll to position [214, 0]
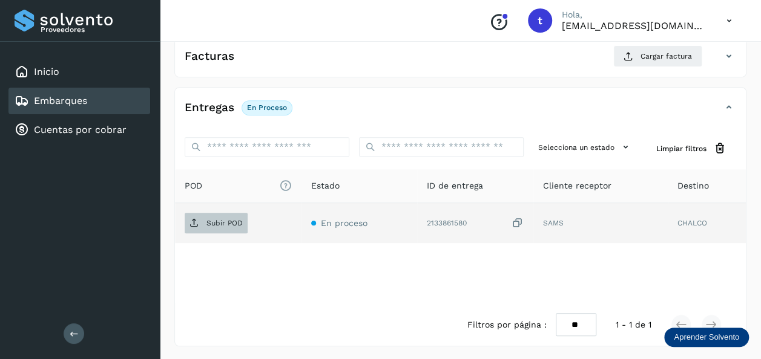
click at [223, 220] on p "Subir POD" at bounding box center [224, 223] width 36 height 8
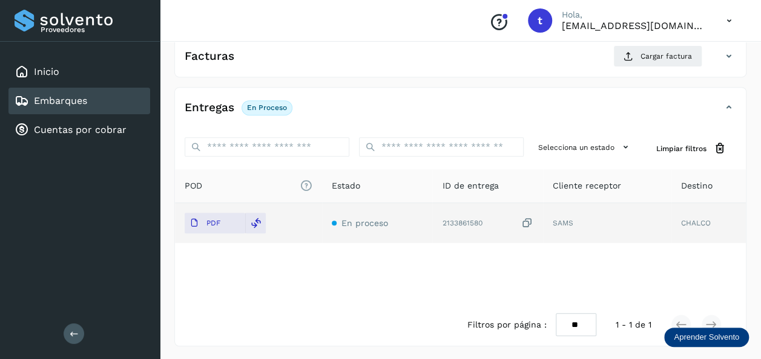
scroll to position [0, 0]
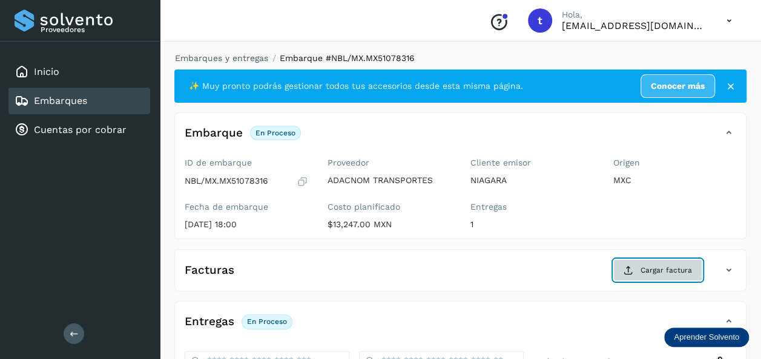
click at [658, 267] on span "Cargar factura" at bounding box center [665, 270] width 51 height 11
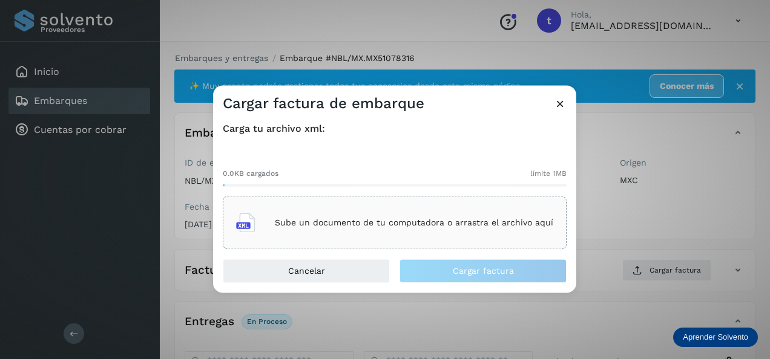
click at [467, 220] on p "Sube un documento de tu computadora o arrastra el archivo aquí" at bounding box center [414, 223] width 278 height 10
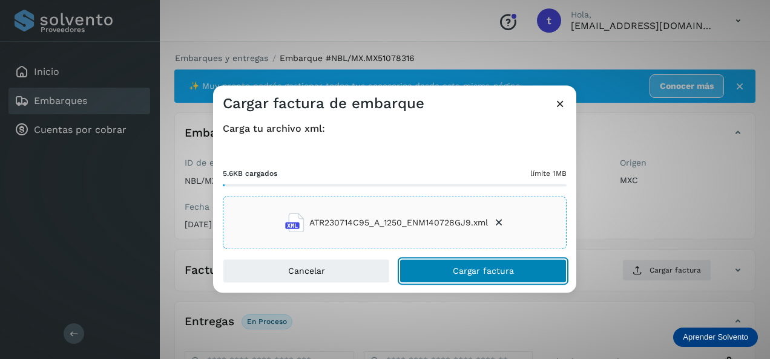
click at [470, 271] on span "Cargar factura" at bounding box center [483, 271] width 61 height 8
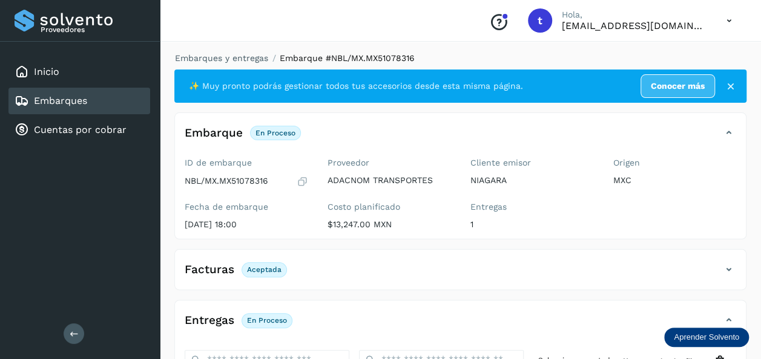
click at [75, 104] on link "Embarques" at bounding box center [60, 100] width 53 height 11
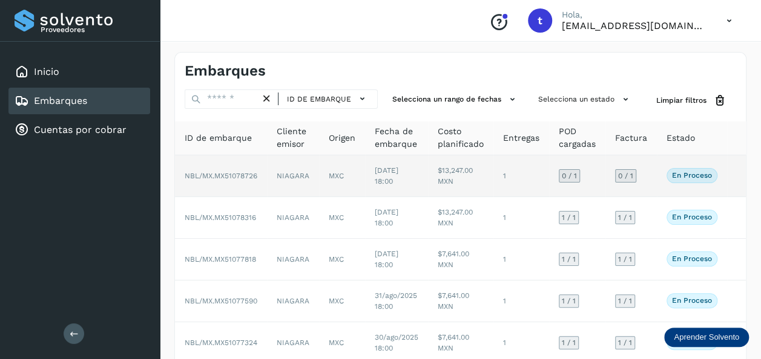
click at [730, 178] on td at bounding box center [736, 177] width 19 height 42
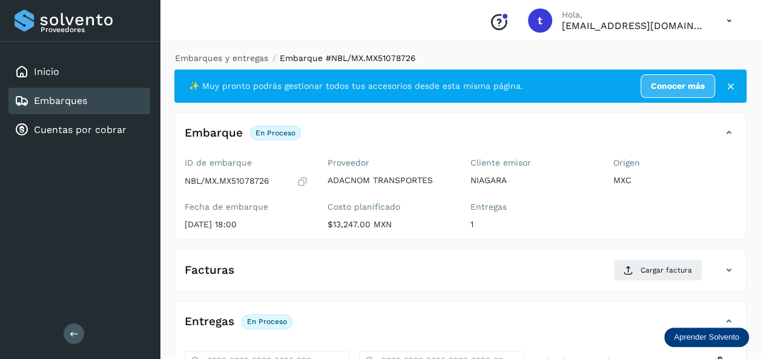
scroll to position [214, 0]
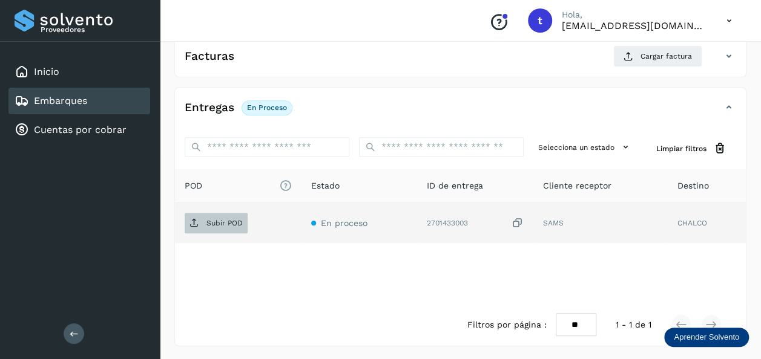
click at [224, 219] on p "Subir POD" at bounding box center [224, 223] width 36 height 8
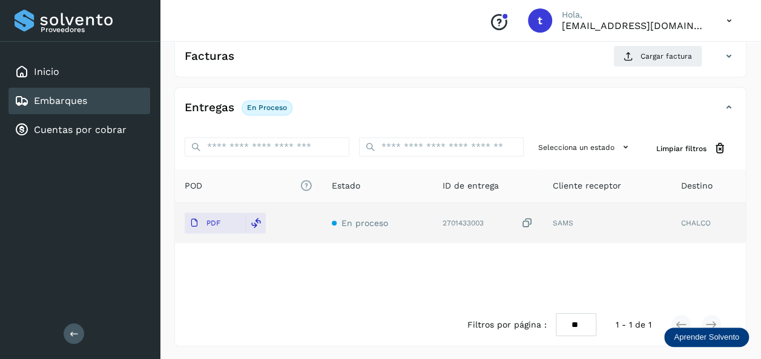
scroll to position [0, 0]
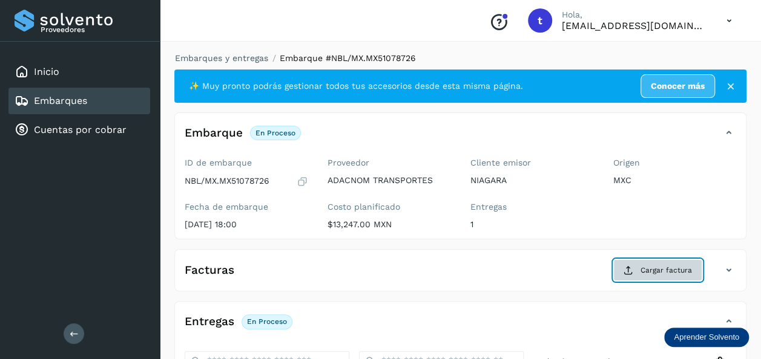
click at [659, 267] on span "Cargar factura" at bounding box center [665, 270] width 51 height 11
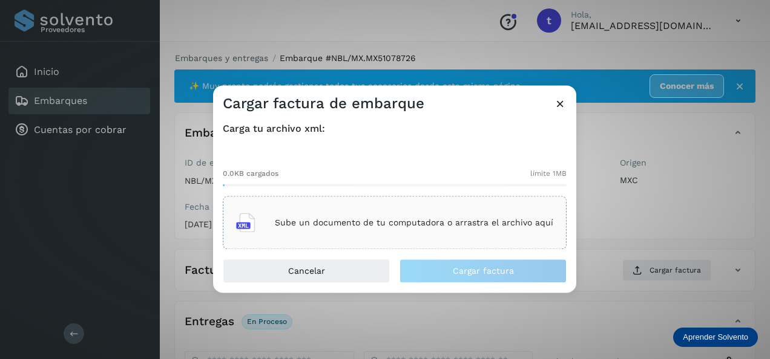
click at [419, 219] on p "Sube un documento de tu computadora o arrastra el archivo aquí" at bounding box center [414, 223] width 278 height 10
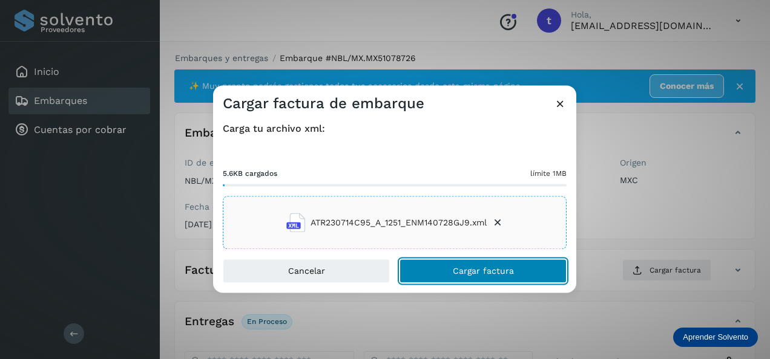
click at [474, 269] on span "Cargar factura" at bounding box center [483, 271] width 61 height 8
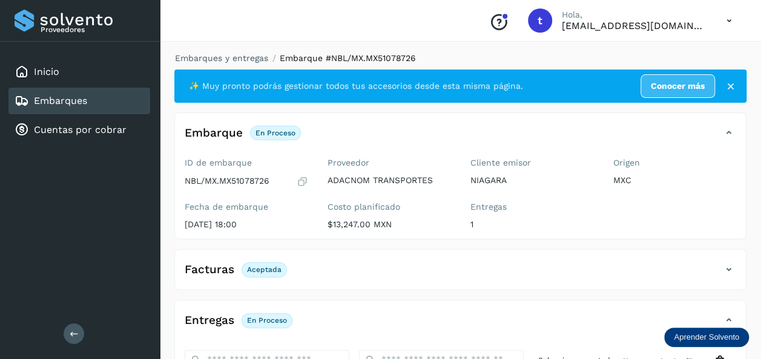
click at [121, 100] on div "Embarques" at bounding box center [79, 101] width 142 height 27
